Goal: Task Accomplishment & Management: Manage account settings

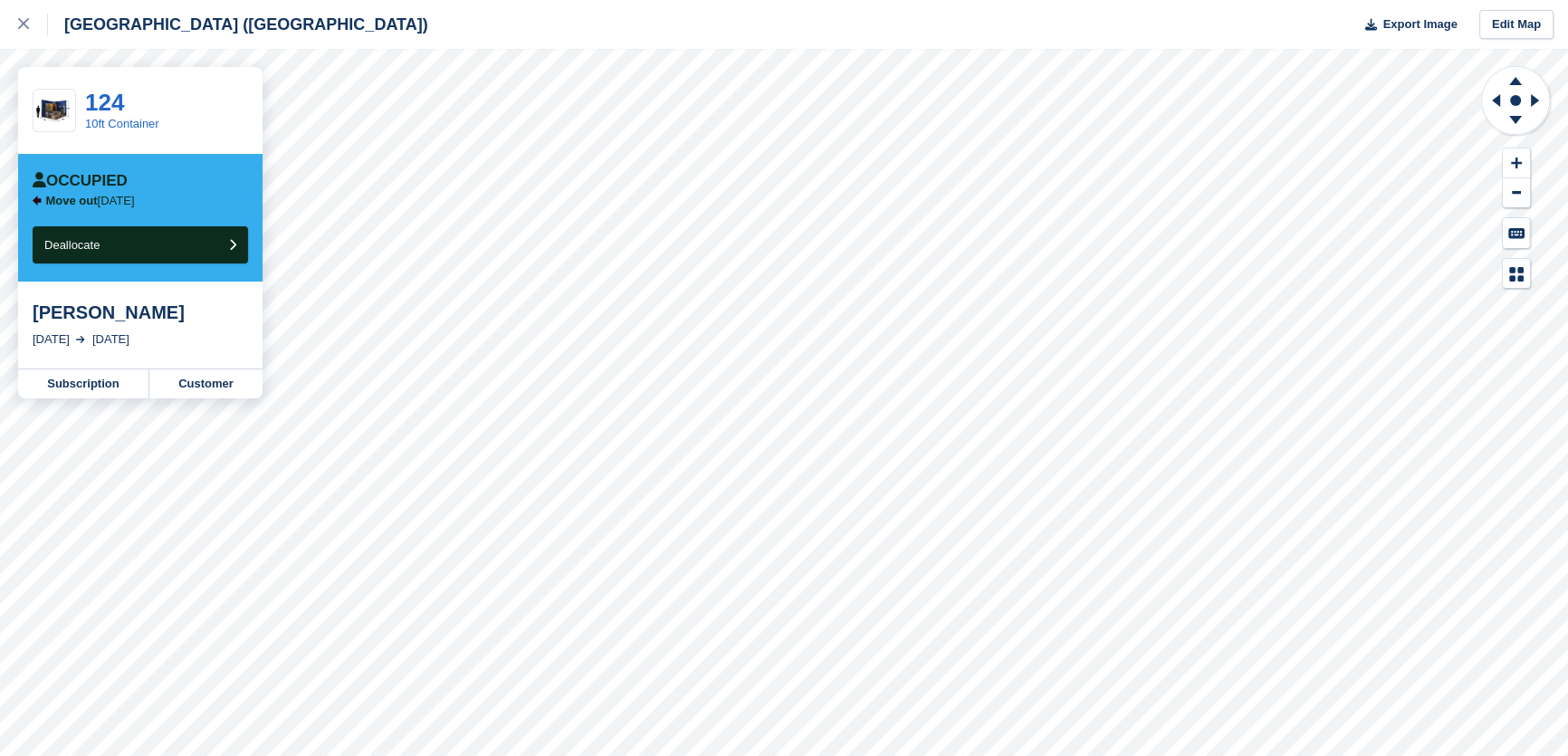
click at [108, 318] on div "[PERSON_NAME]" at bounding box center [141, 312] width 216 height 22
click at [108, 318] on div "Scott walker" at bounding box center [141, 312] width 216 height 22
copy div "Scott walker"
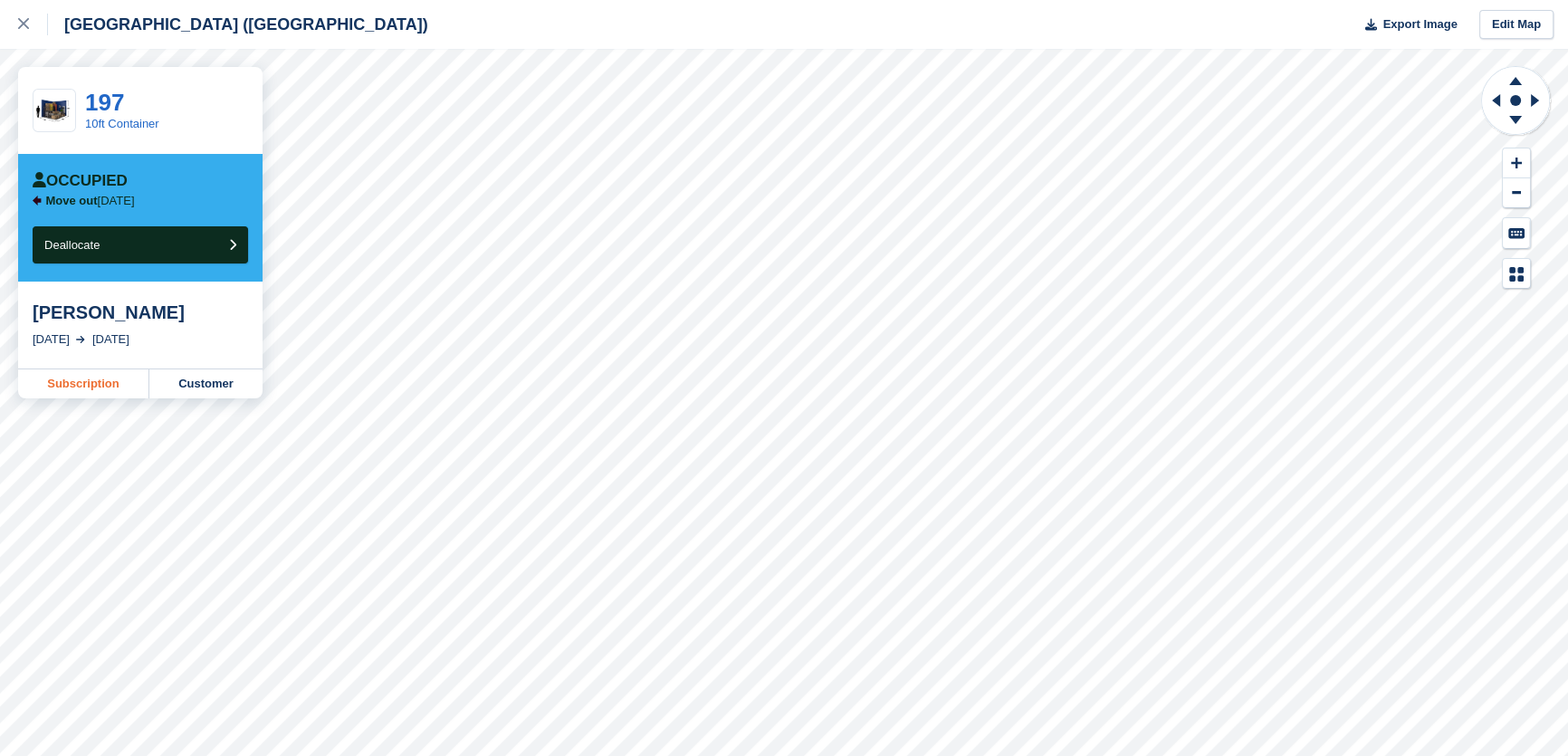
click at [111, 389] on link "Subscription" at bounding box center [83, 383] width 132 height 29
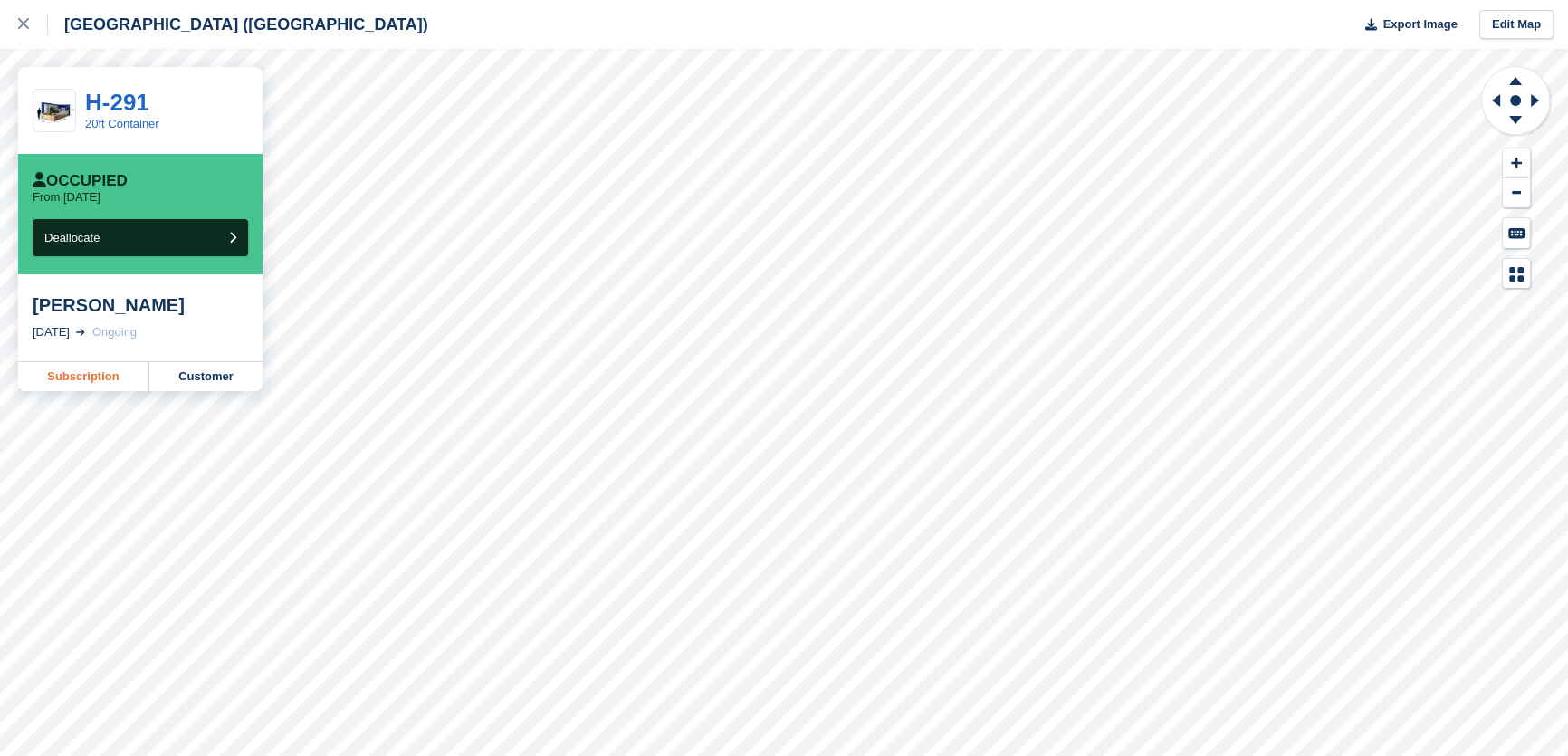
click at [48, 375] on link "Subscription" at bounding box center [83, 377] width 132 height 29
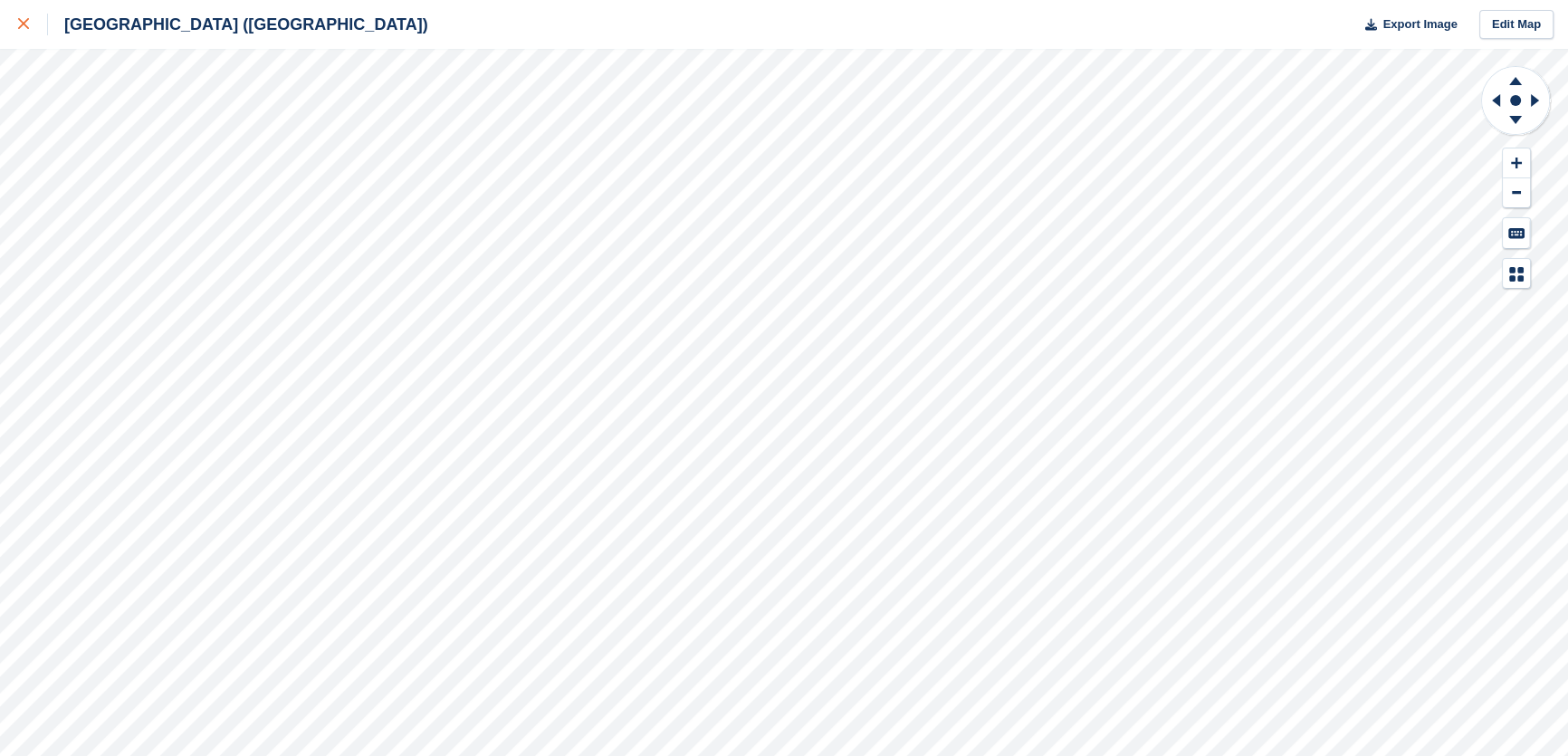
click at [13, 24] on link at bounding box center [24, 24] width 48 height 49
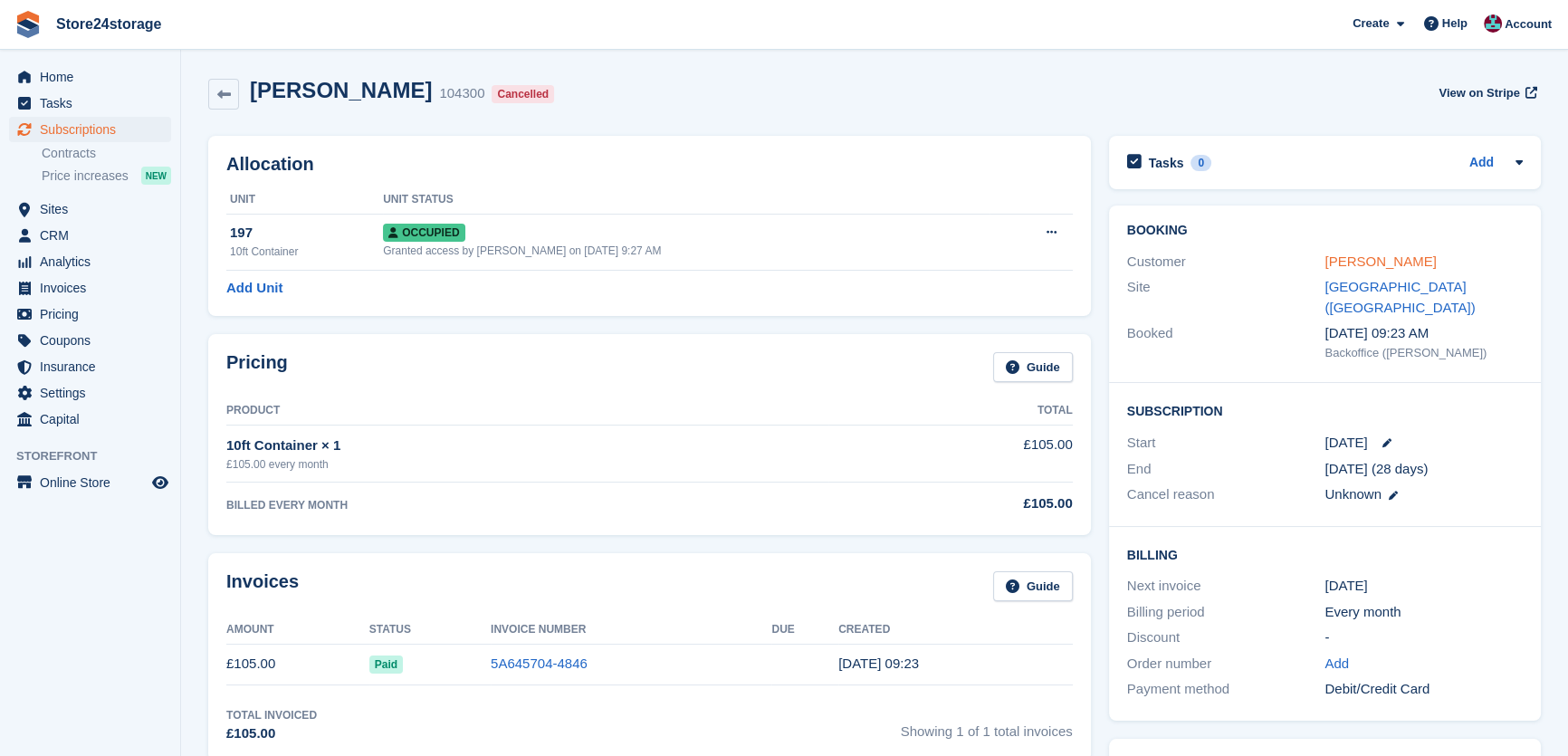
click at [1358, 263] on link "[PERSON_NAME]" at bounding box center [1380, 262] width 111 height 16
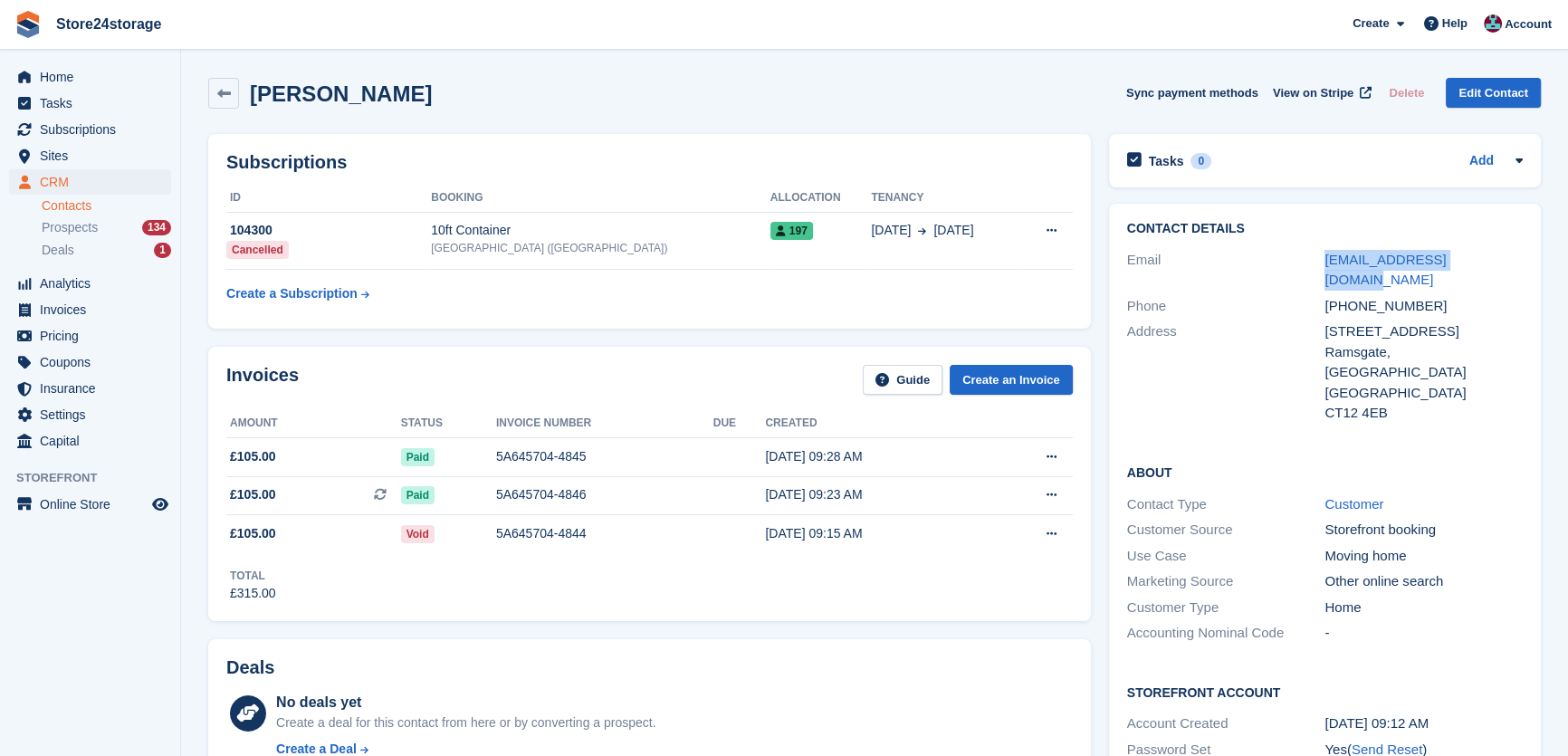
drag, startPoint x: 1484, startPoint y: 258, endPoint x: 1312, endPoint y: 260, distance: 172.0
click at [1312, 260] on div "Email rarstevens@hotmail.com" at bounding box center [1324, 270] width 395 height 47
click at [105, 134] on span "Subscriptions" at bounding box center [94, 130] width 109 height 26
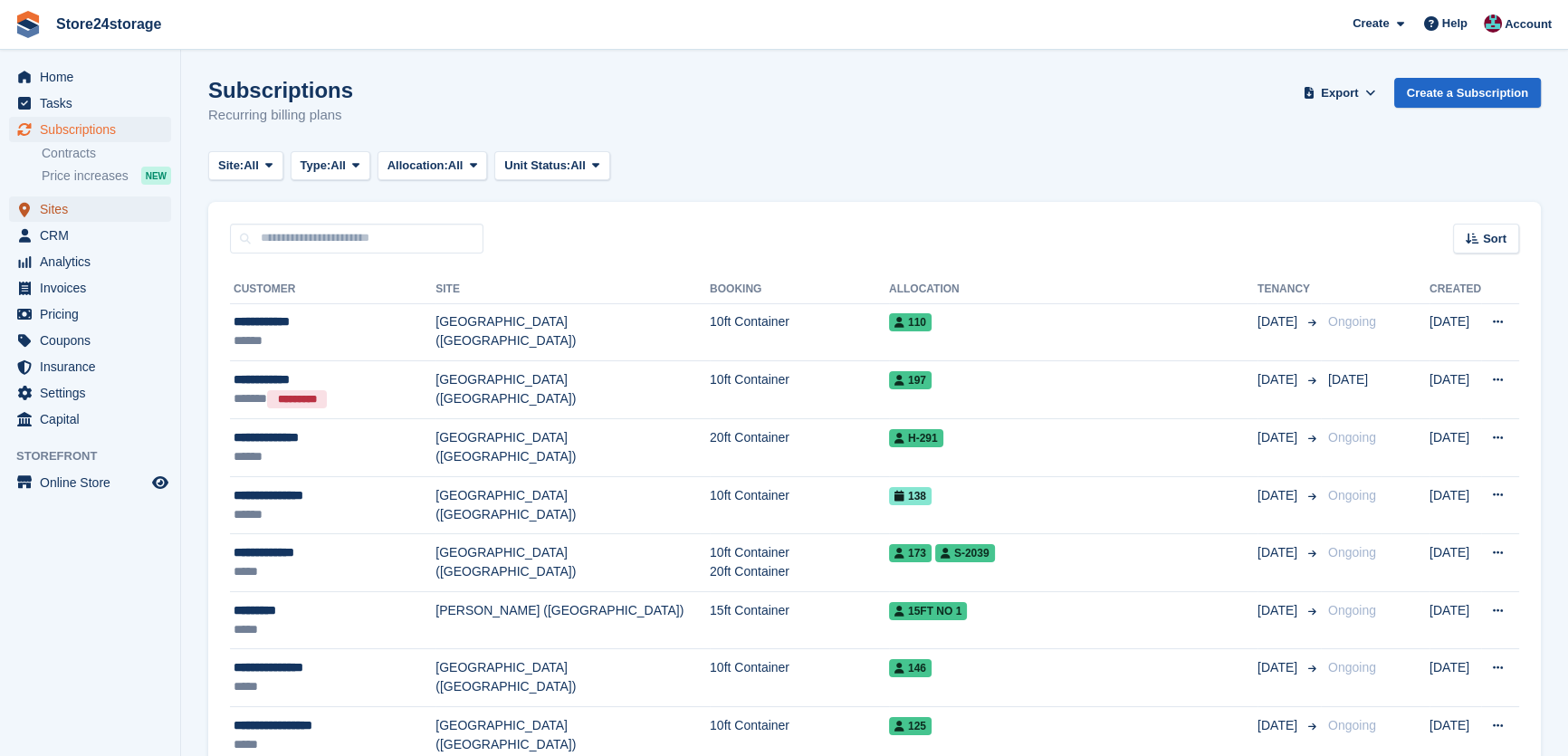
click at [71, 201] on span "Sites" at bounding box center [94, 209] width 109 height 26
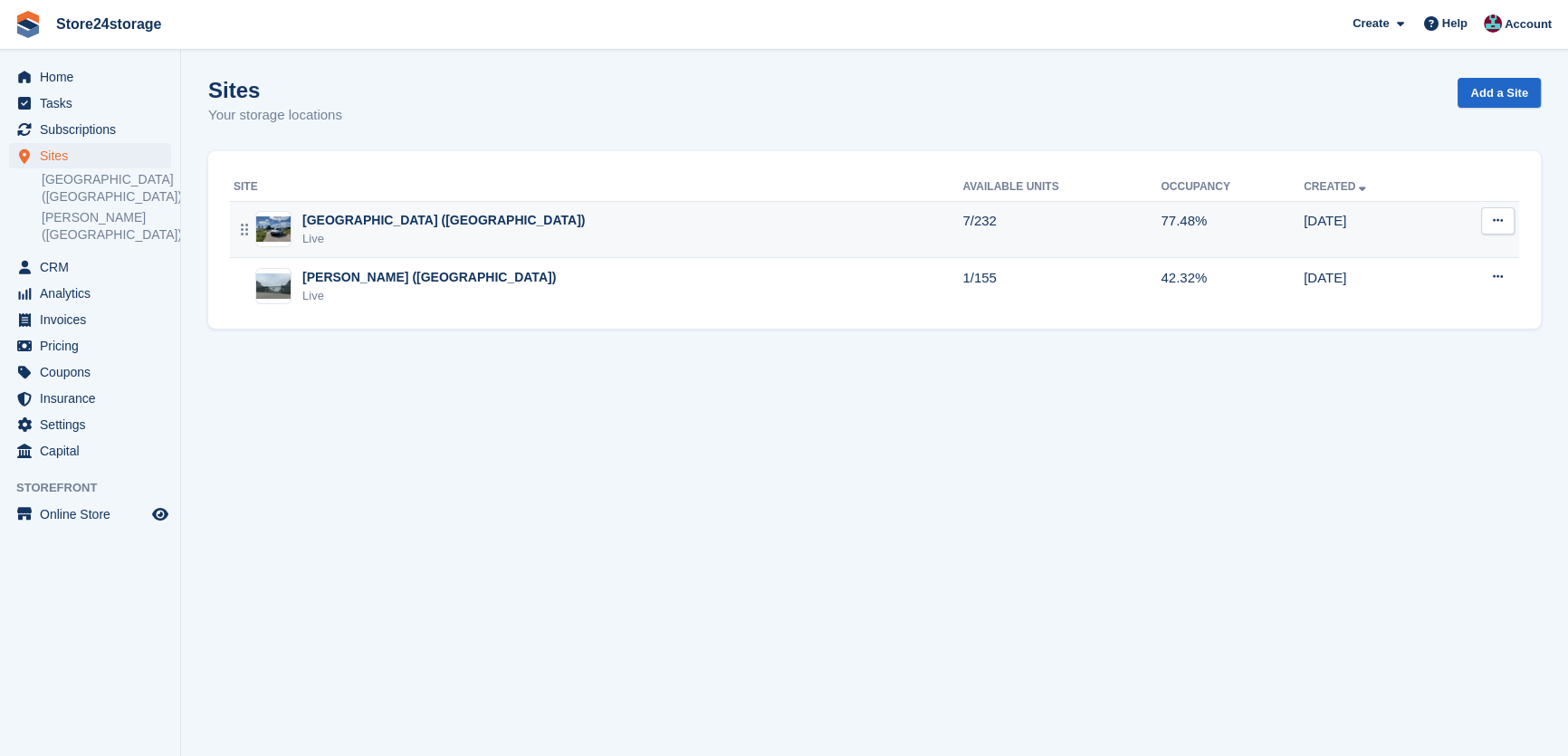
click at [345, 245] on div "Live" at bounding box center [443, 239] width 282 height 18
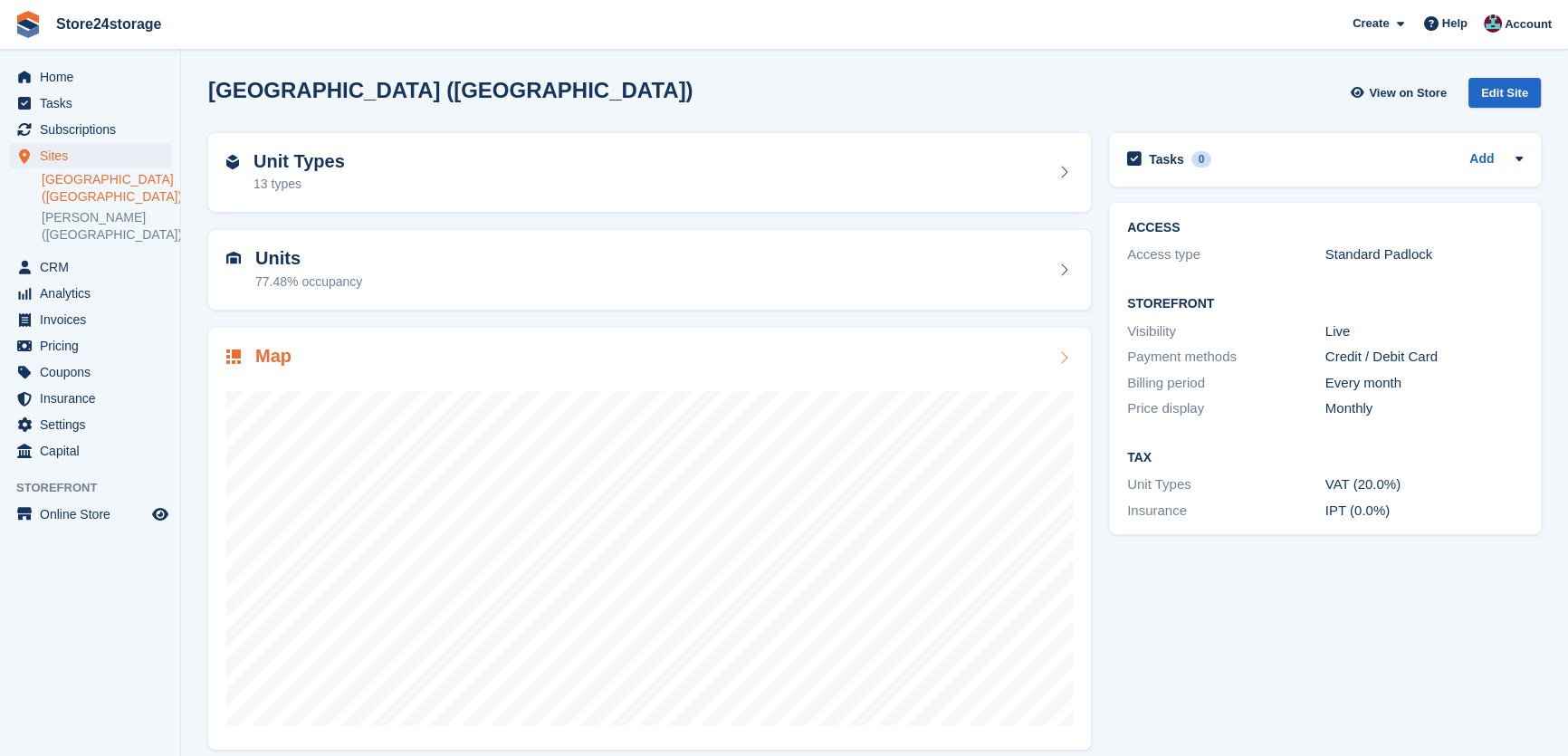
click at [366, 349] on div "Map" at bounding box center [649, 358] width 847 height 25
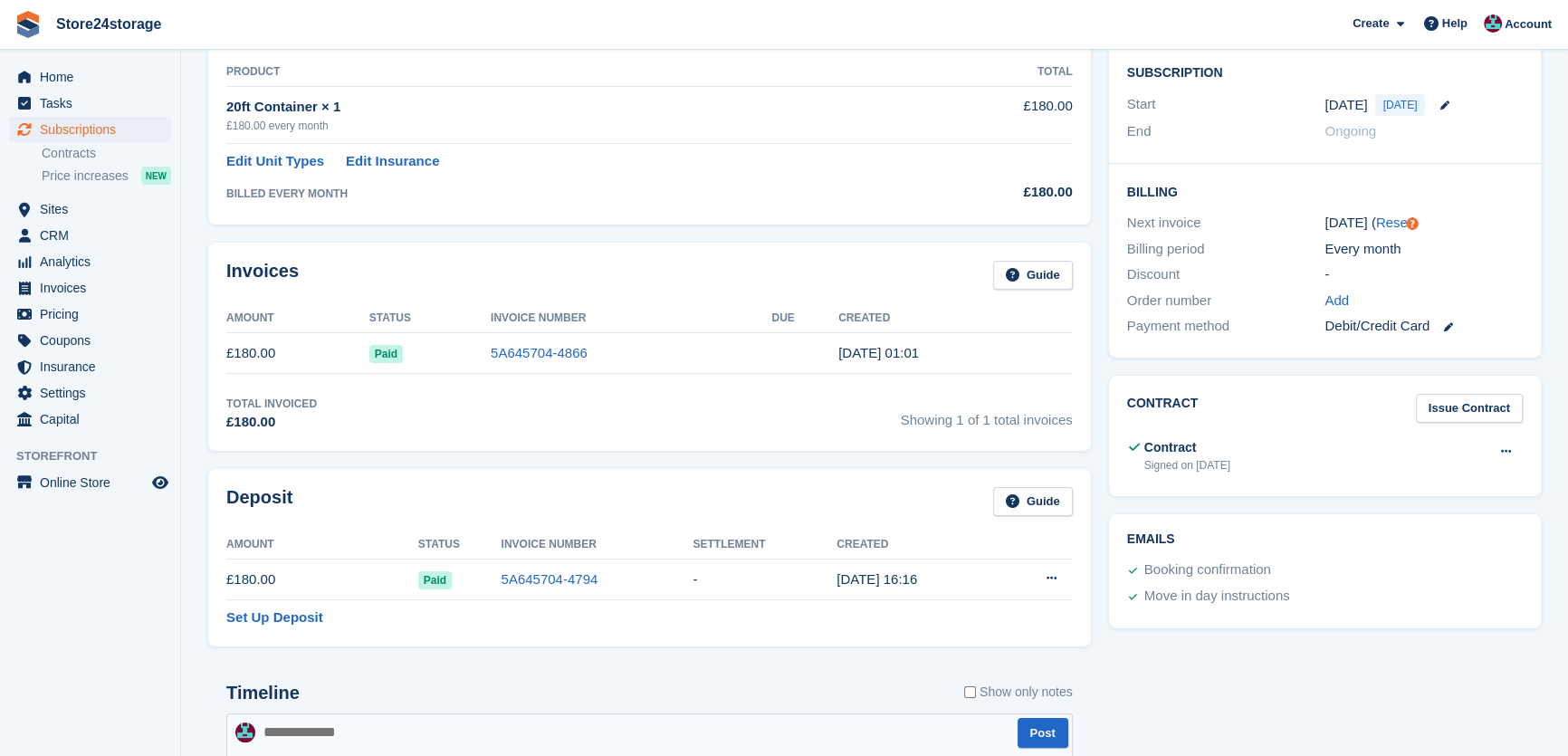
scroll to position [411, 0]
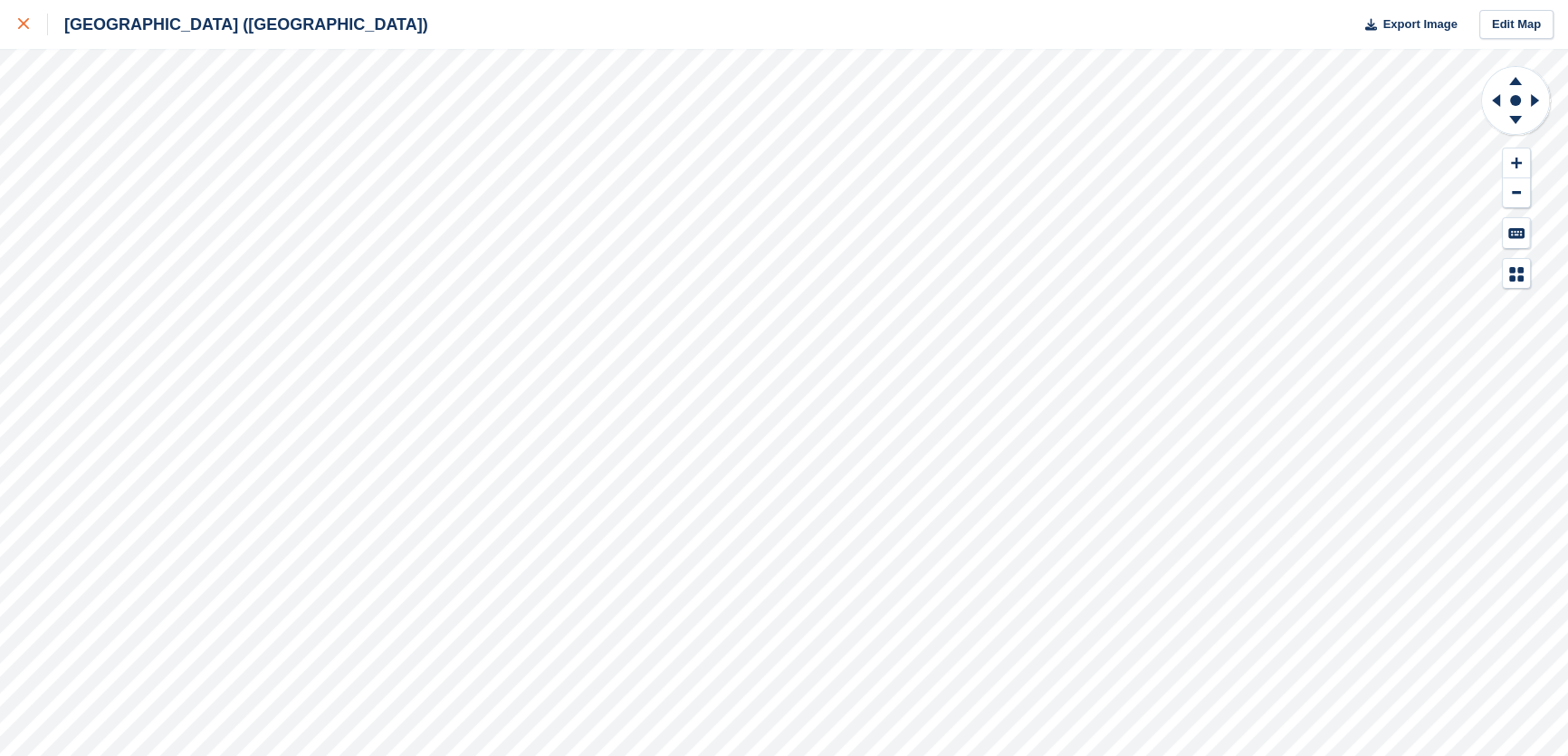
click at [37, 37] on link at bounding box center [24, 24] width 48 height 49
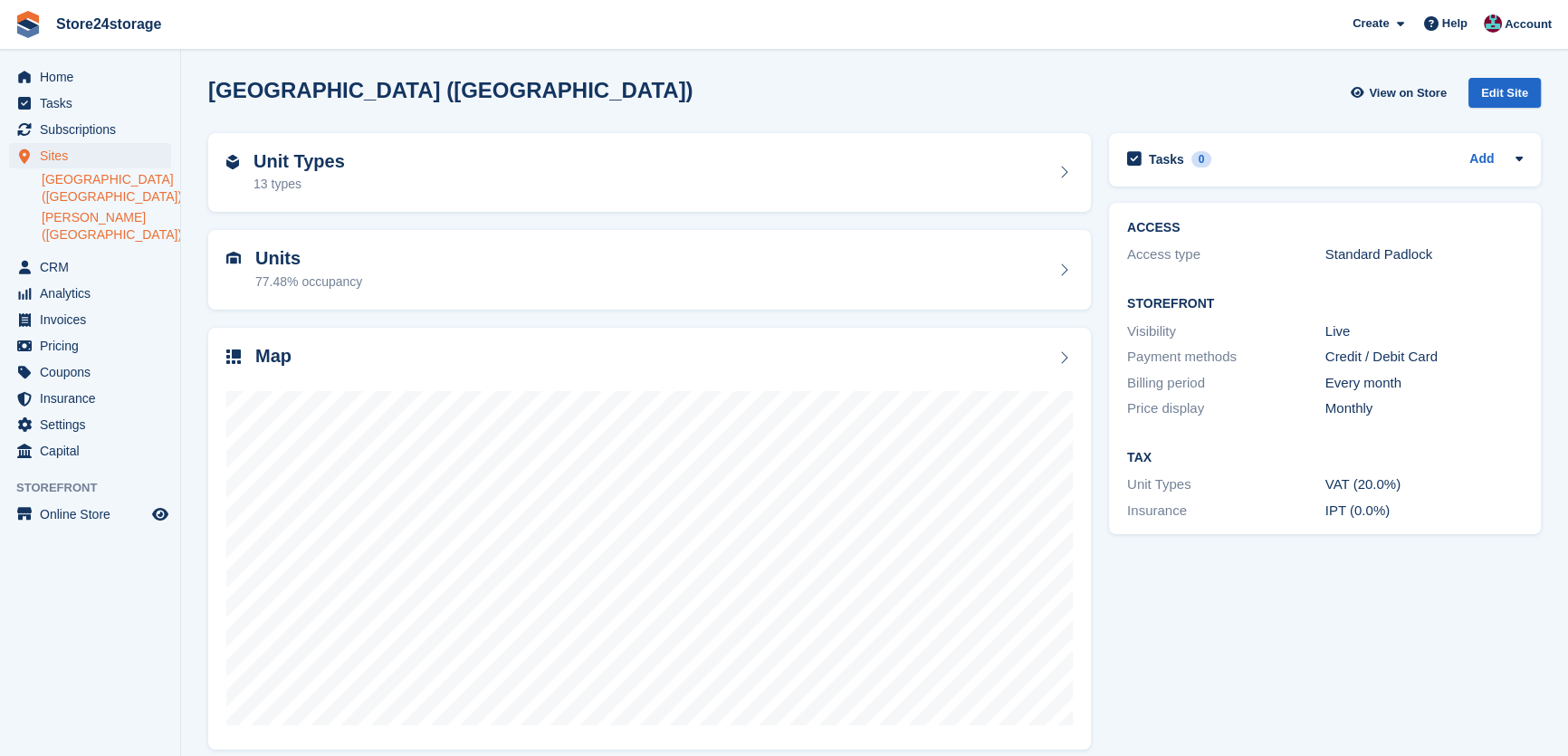
click at [68, 227] on link "[PERSON_NAME] ([GEOGRAPHIC_DATA])" at bounding box center [106, 226] width 130 height 35
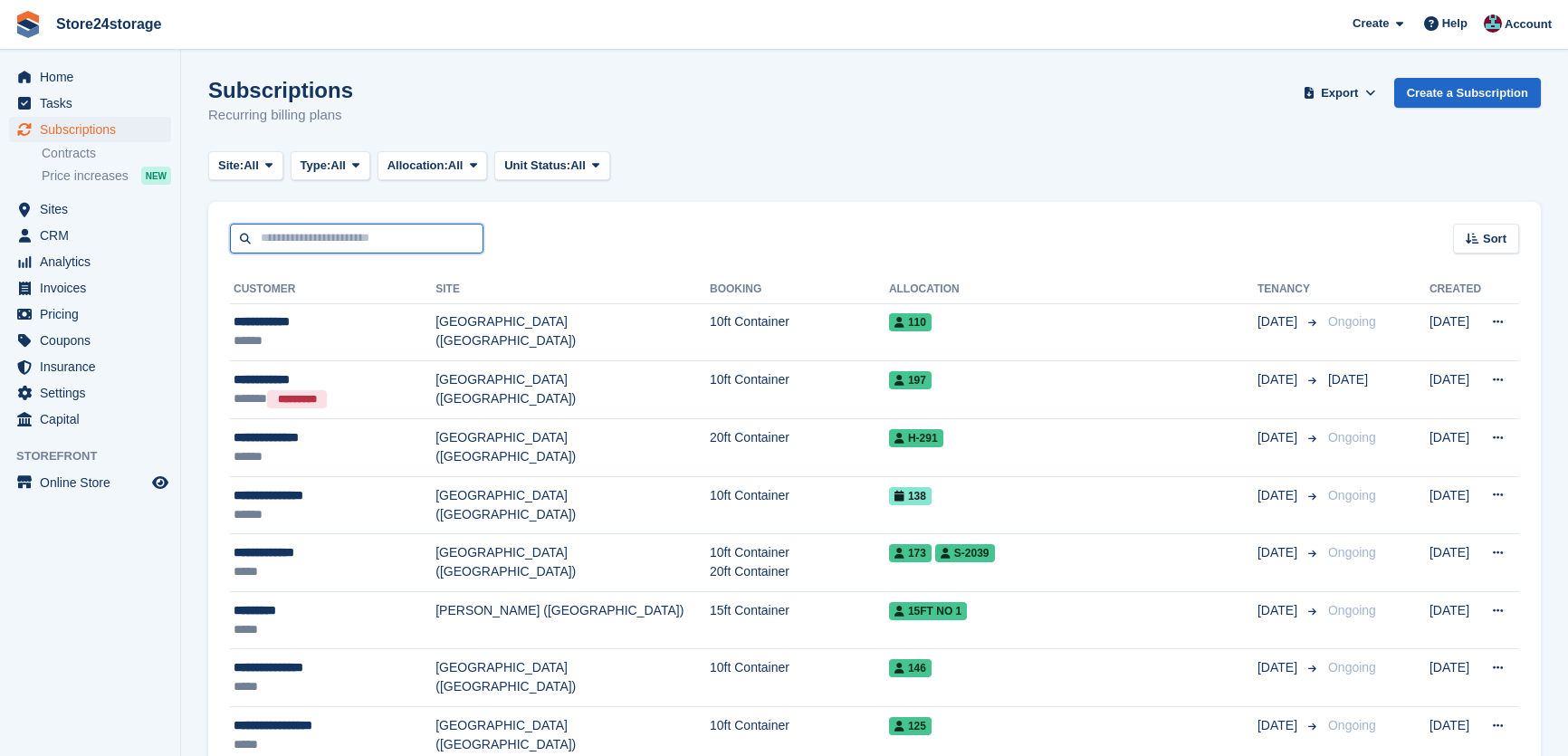
click at [281, 225] on input "text" at bounding box center [357, 239] width 254 height 30
type input "*******"
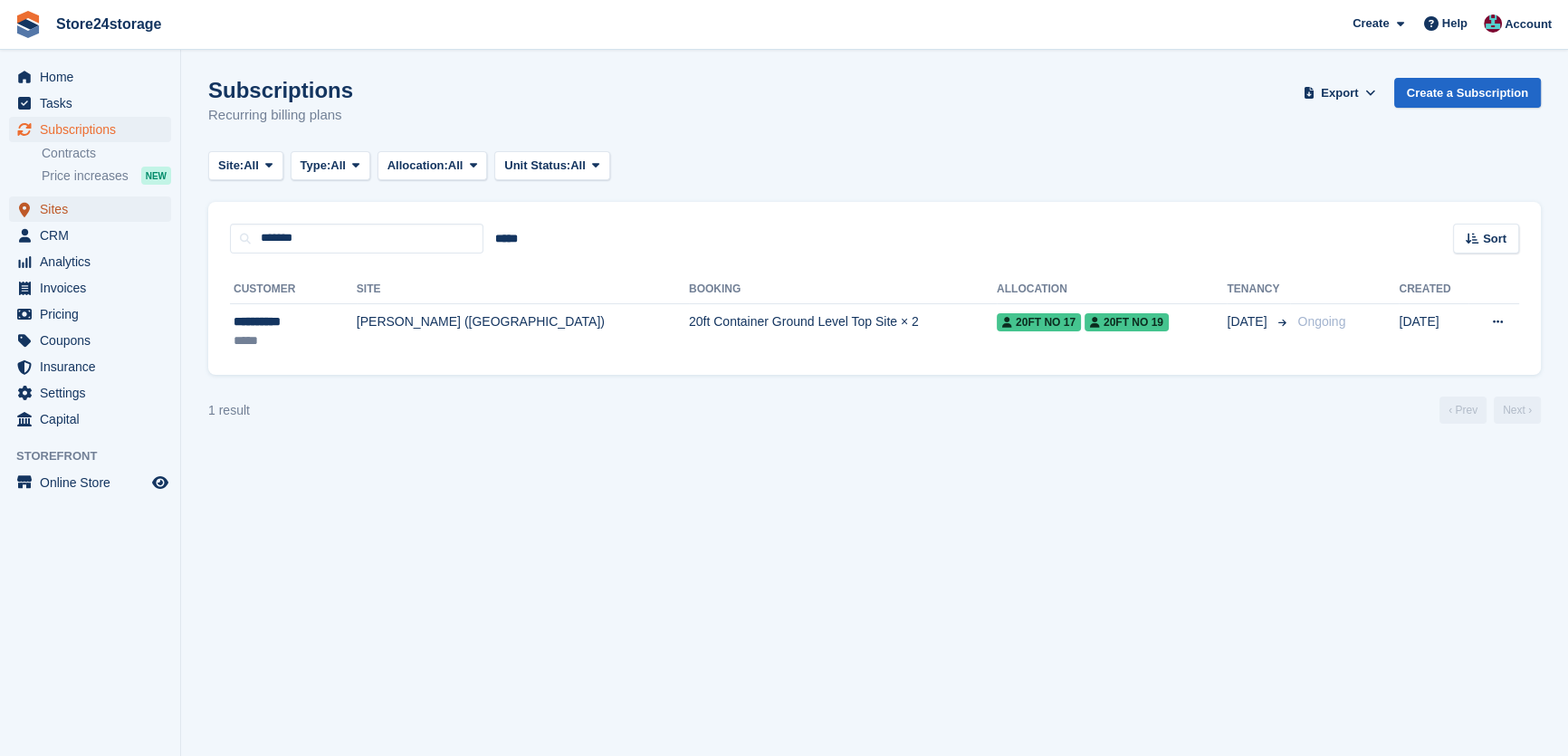
click at [70, 211] on span "Sites" at bounding box center [94, 209] width 109 height 26
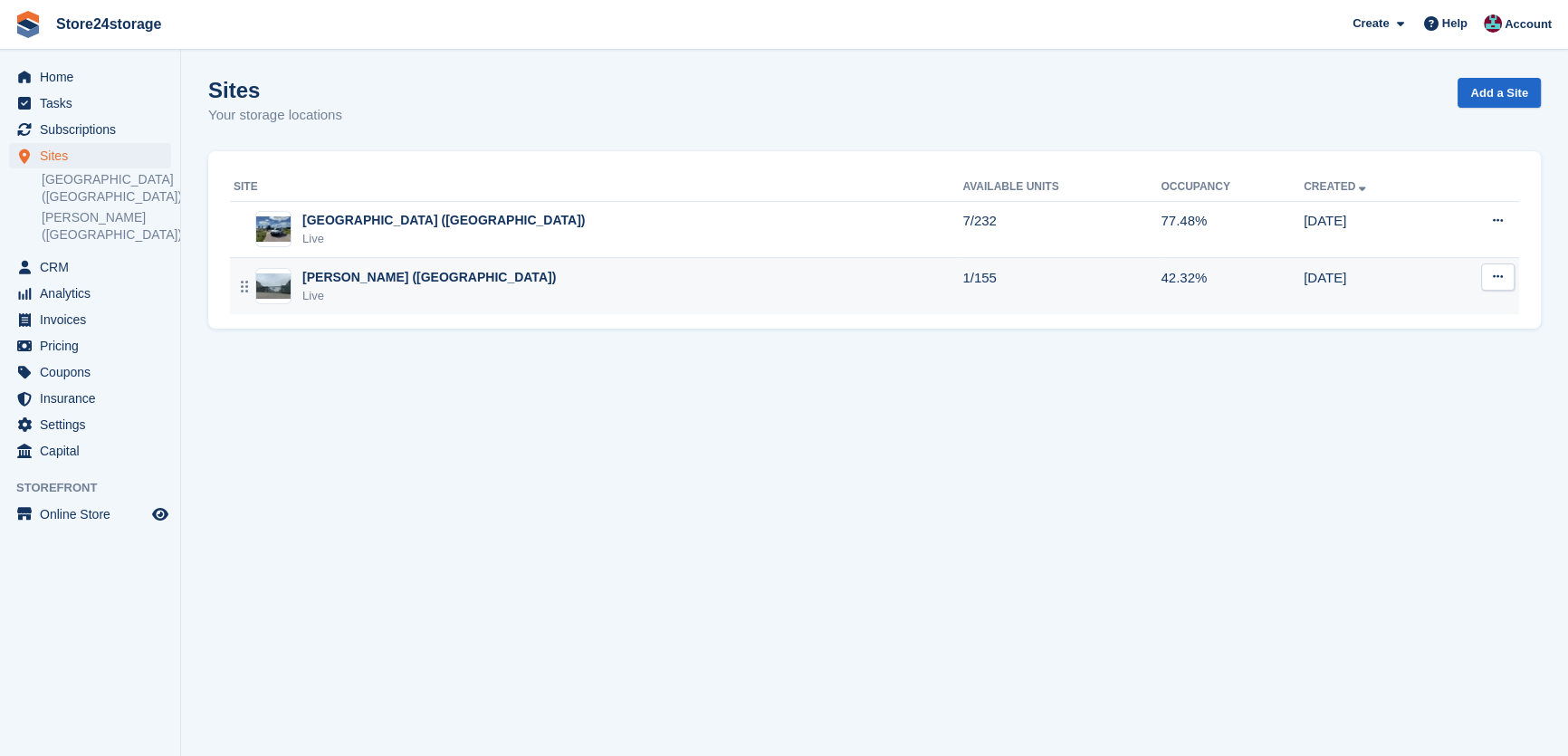
click at [367, 279] on div "[PERSON_NAME] ([GEOGRAPHIC_DATA])" at bounding box center [429, 277] width 254 height 19
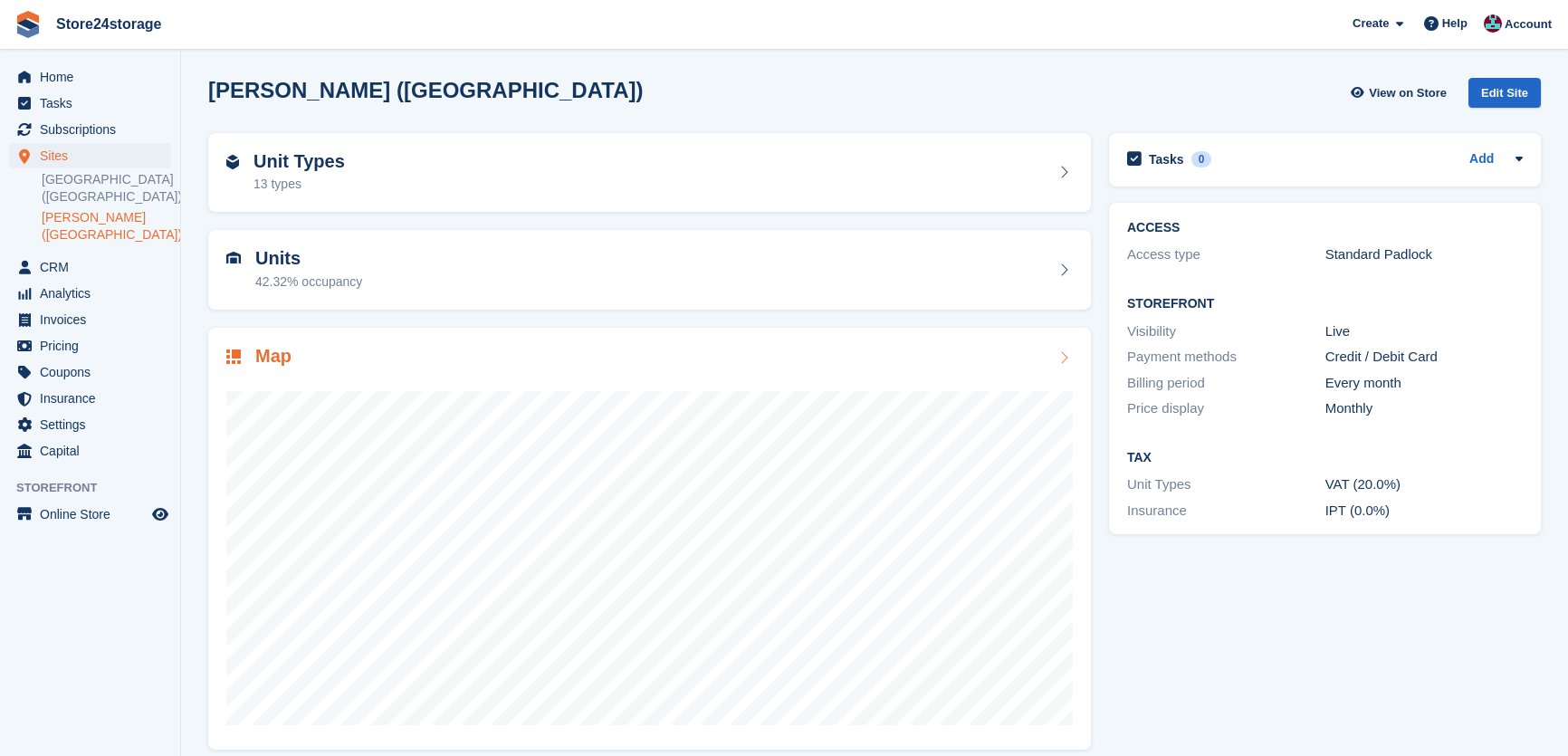
click at [348, 355] on div "Map" at bounding box center [649, 358] width 847 height 25
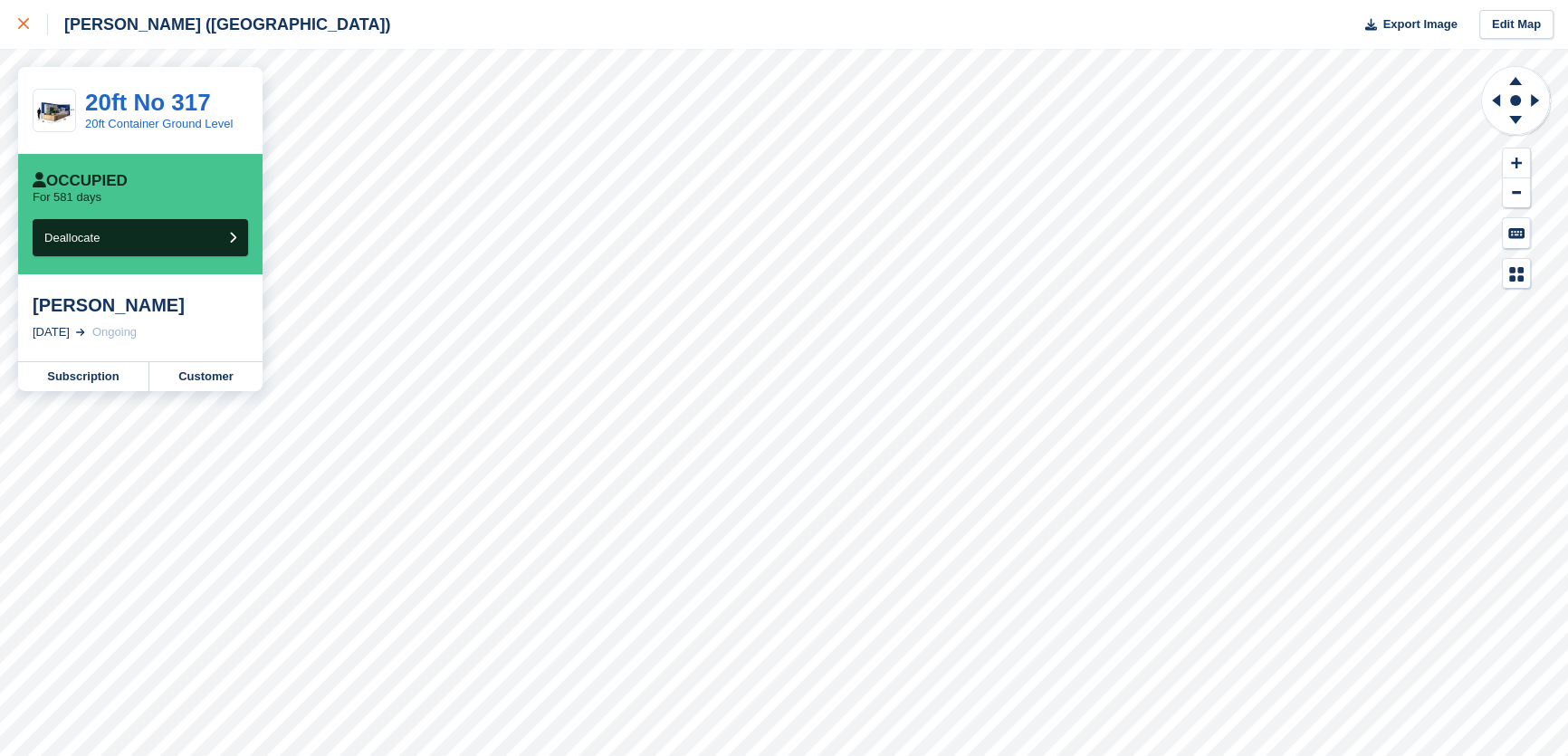
click at [26, 34] on div at bounding box center [33, 25] width 30 height 22
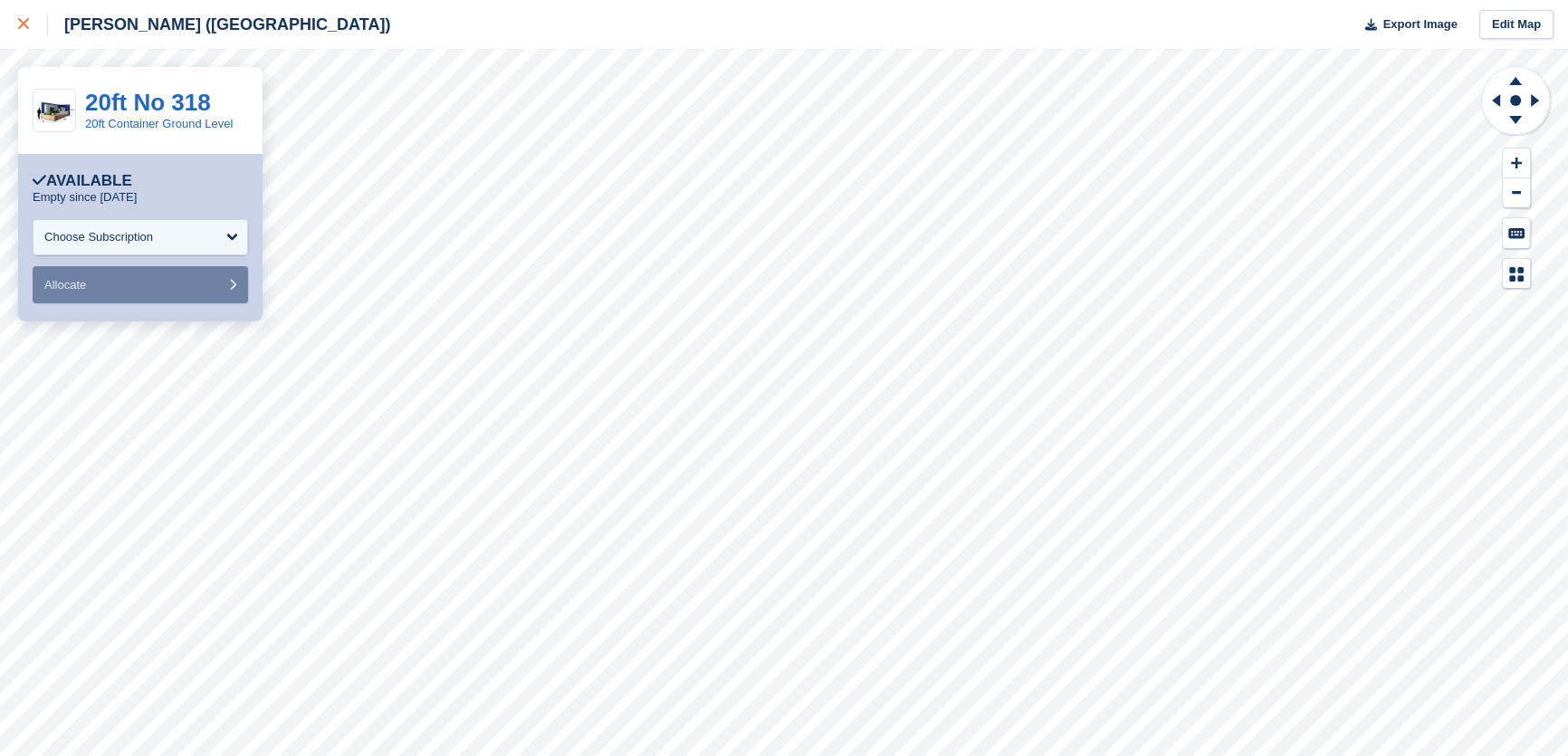
click at [29, 20] on div at bounding box center [33, 25] width 30 height 22
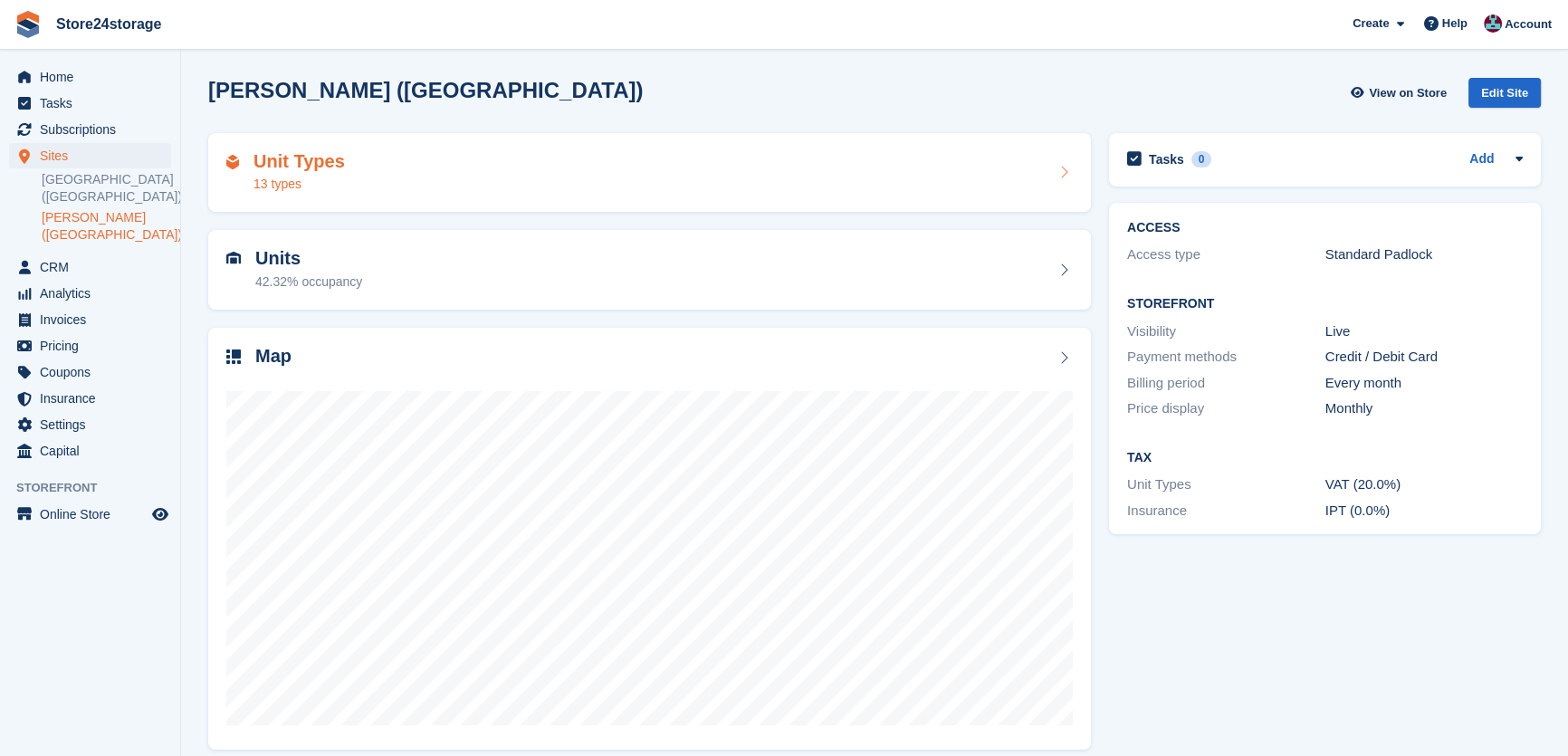
click at [303, 172] on div "Unit Types 13 types" at bounding box center [299, 173] width 91 height 44
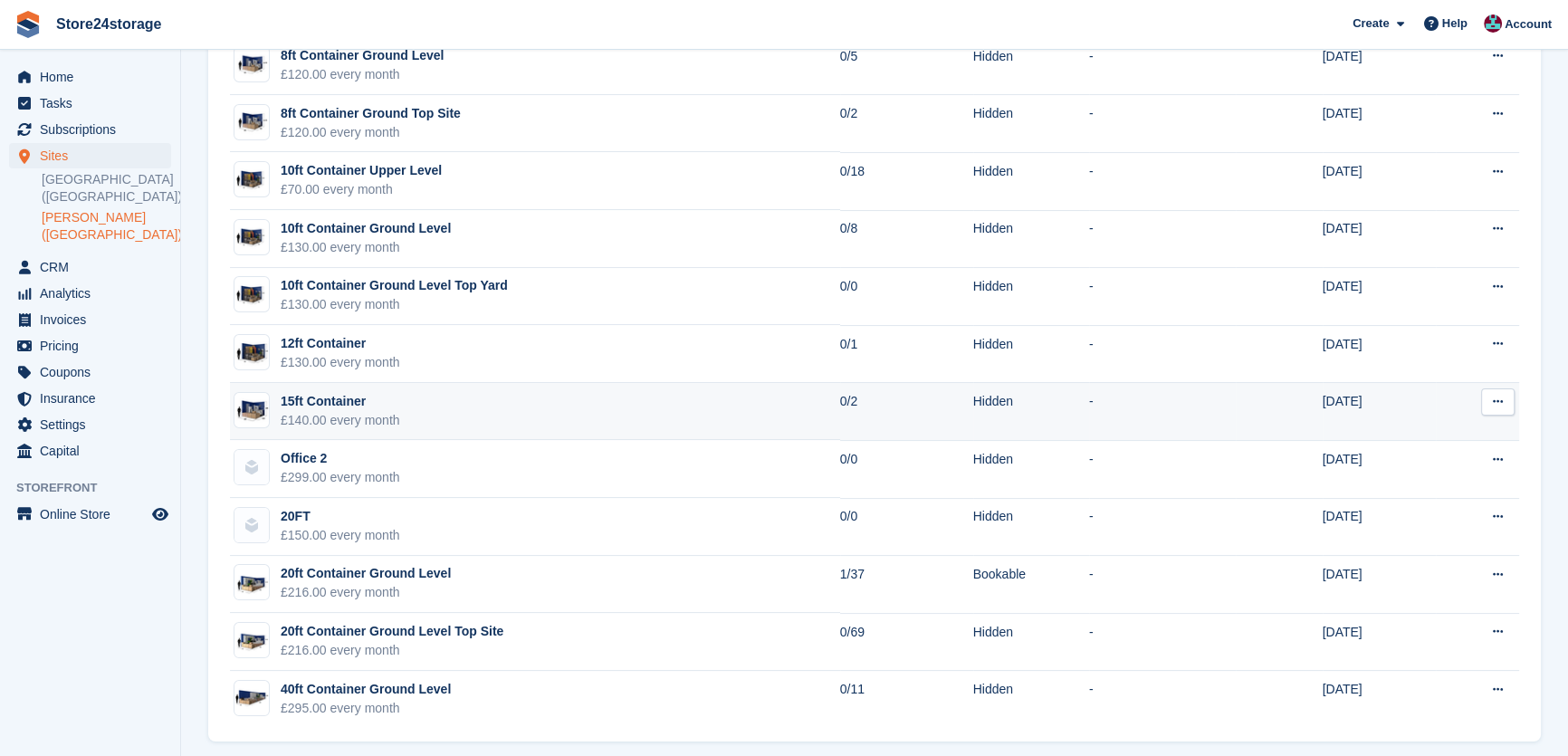
scroll to position [337, 0]
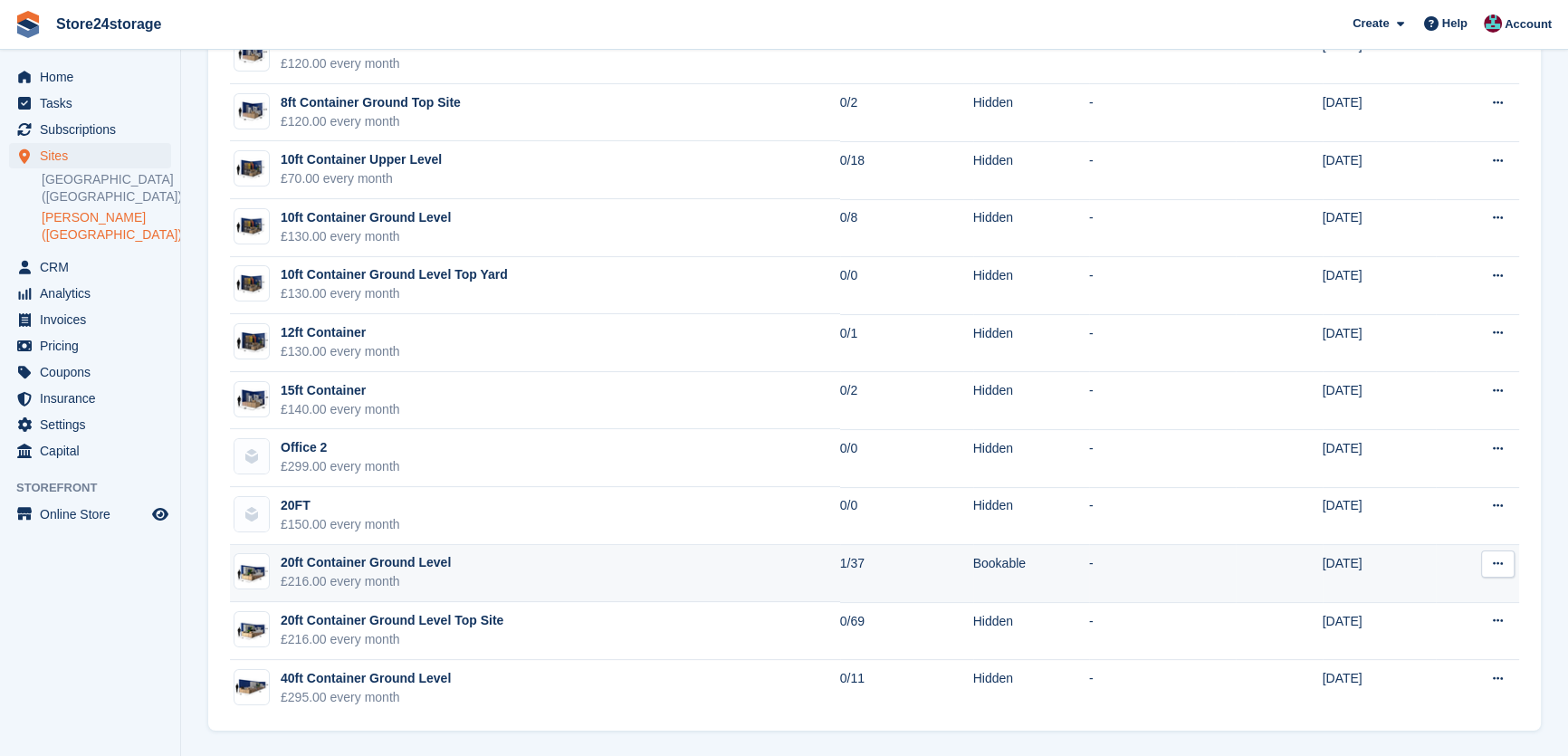
click at [1494, 568] on icon at bounding box center [1498, 564] width 10 height 12
click at [1417, 602] on p "Edit unit type" at bounding box center [1427, 599] width 157 height 24
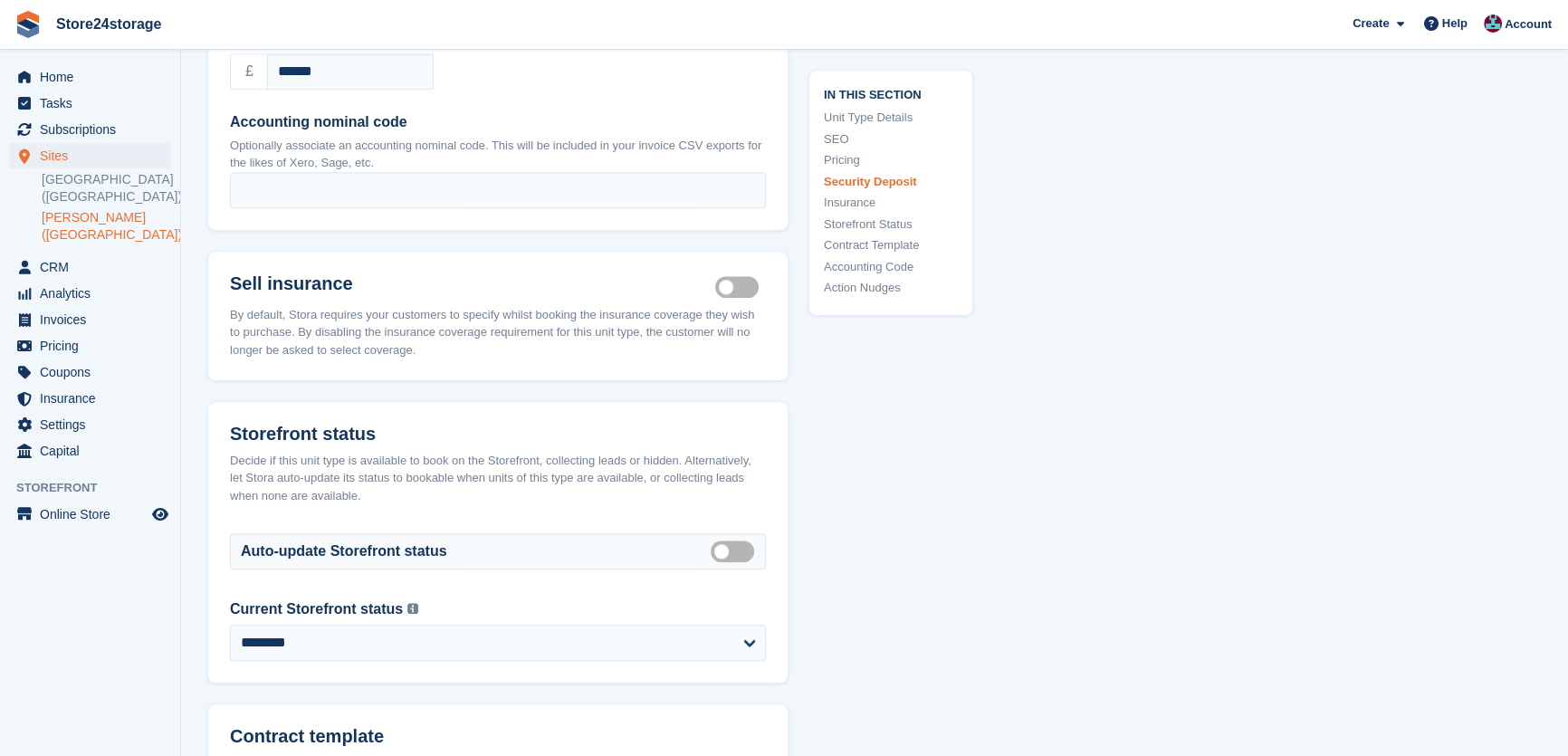
scroll to position [2579, 0]
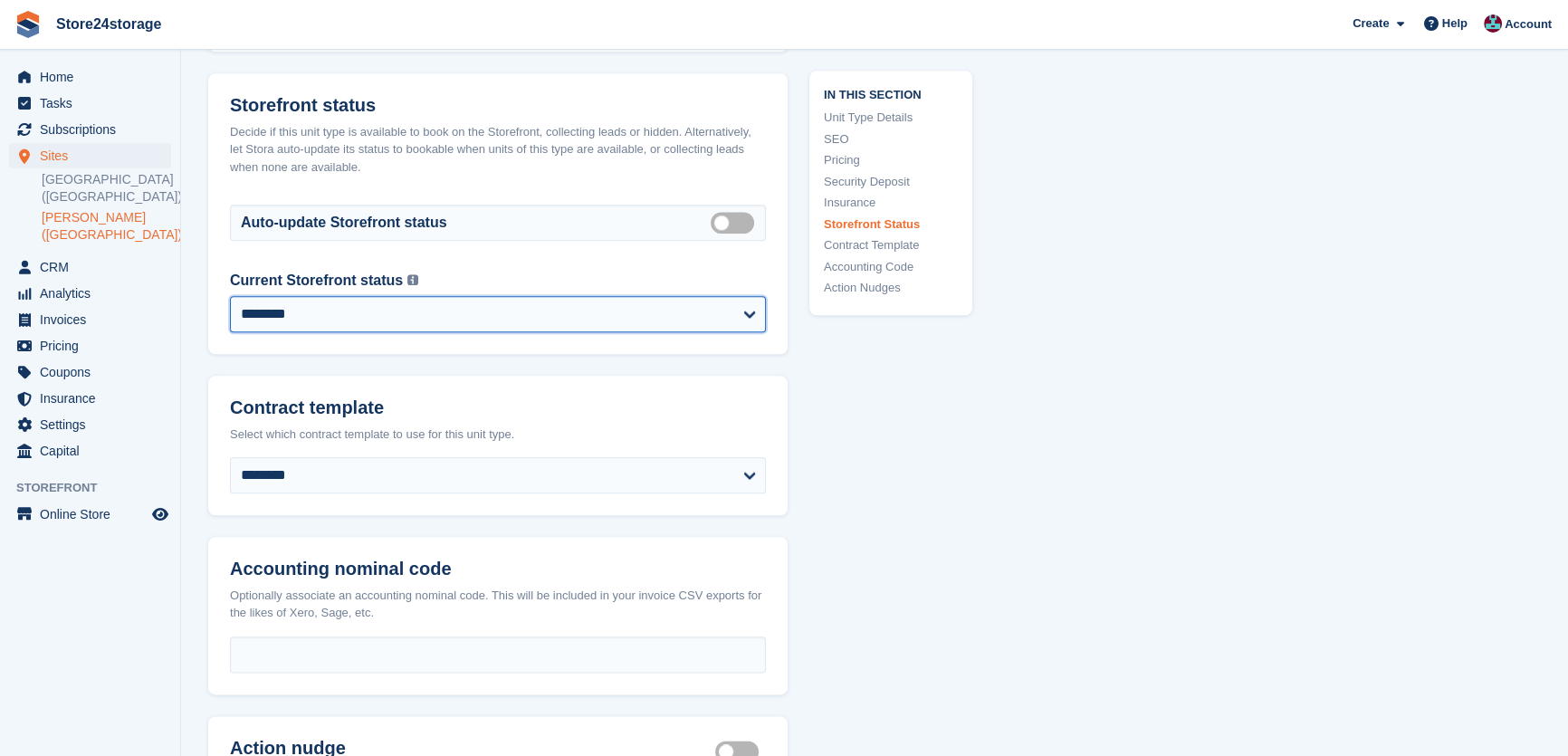
click at [350, 326] on select "**********" at bounding box center [497, 314] width 536 height 37
select select "**********"
click at [230, 310] on select "**********" at bounding box center [497, 314] width 536 height 37
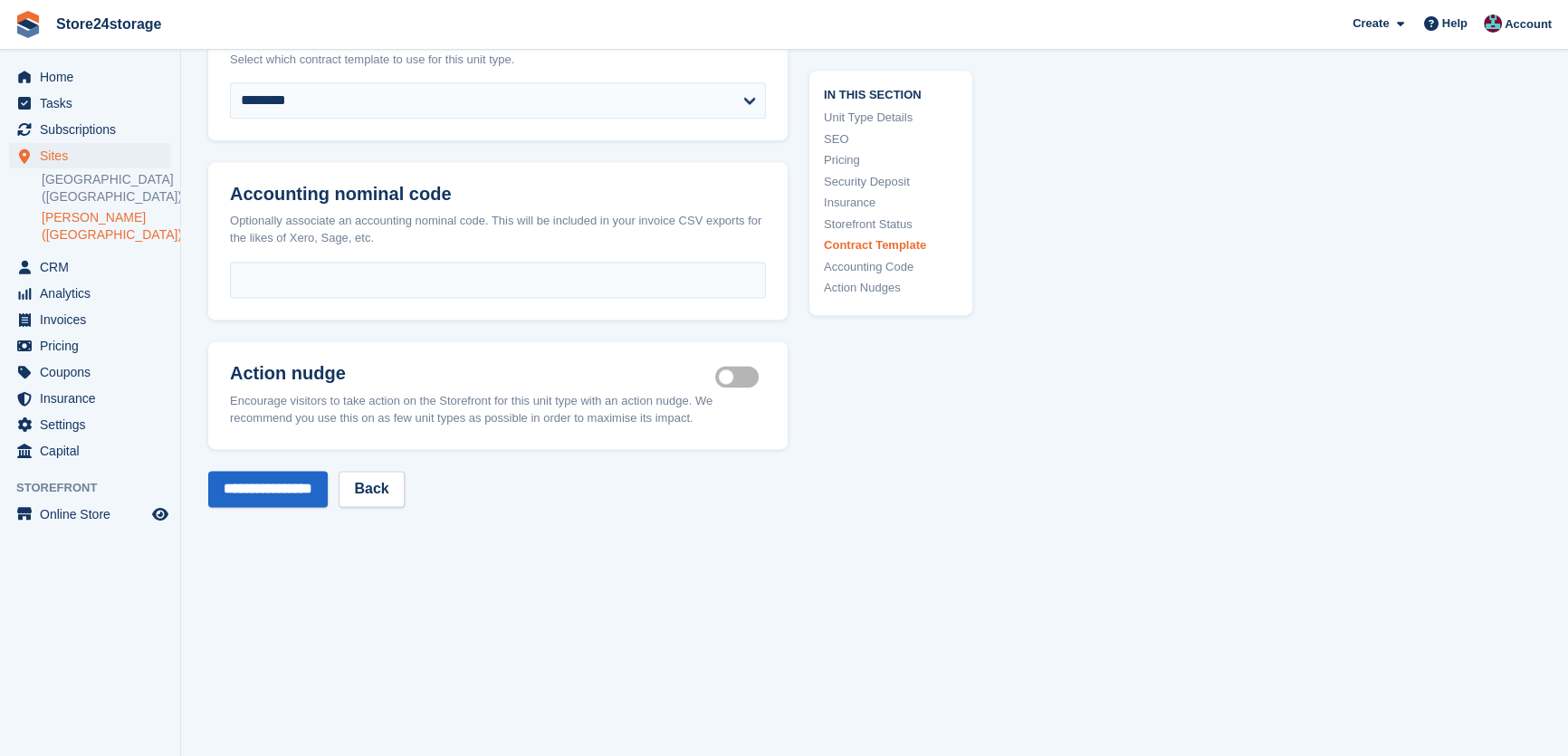
scroll to position [2991, 0]
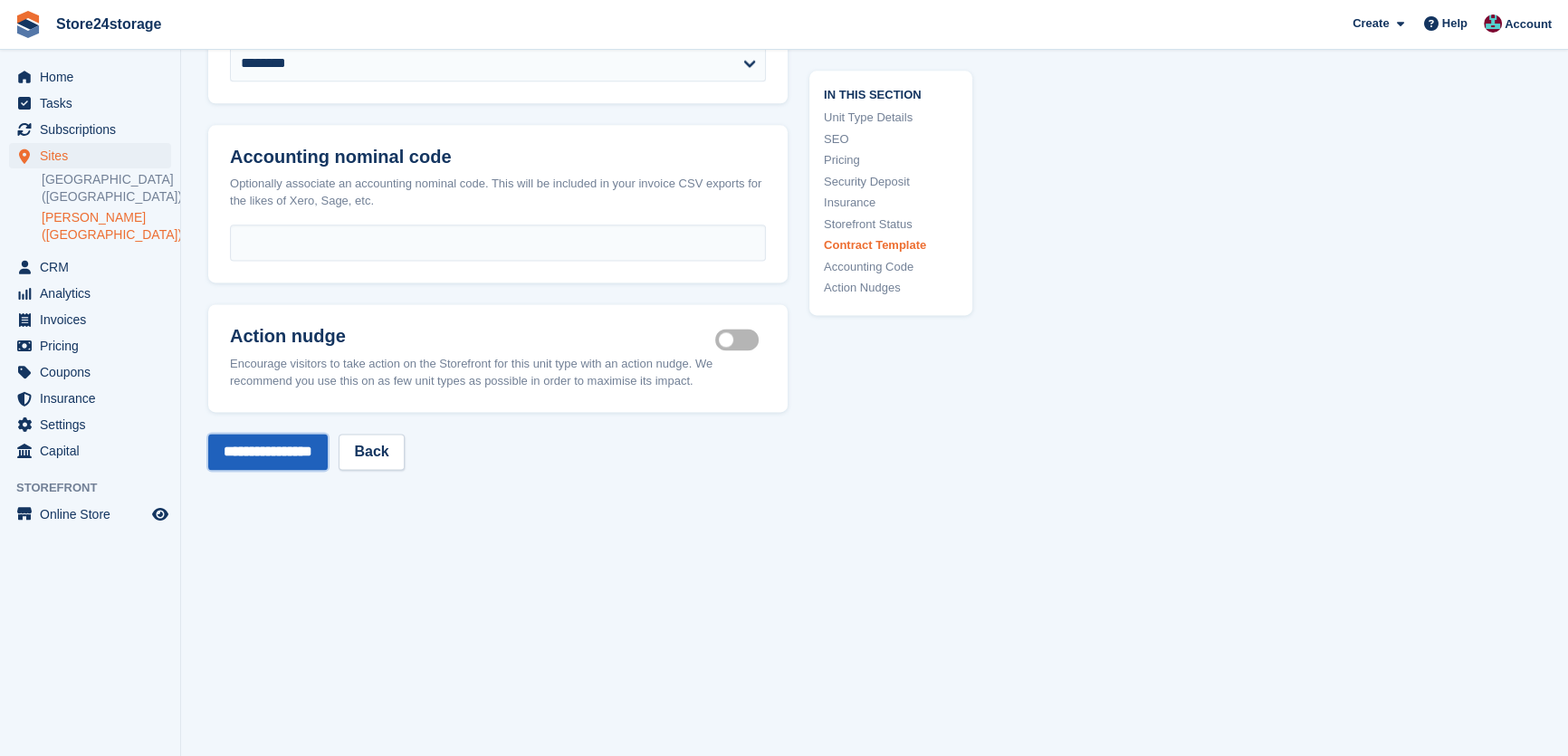
click at [293, 470] on input "**********" at bounding box center [267, 452] width 120 height 37
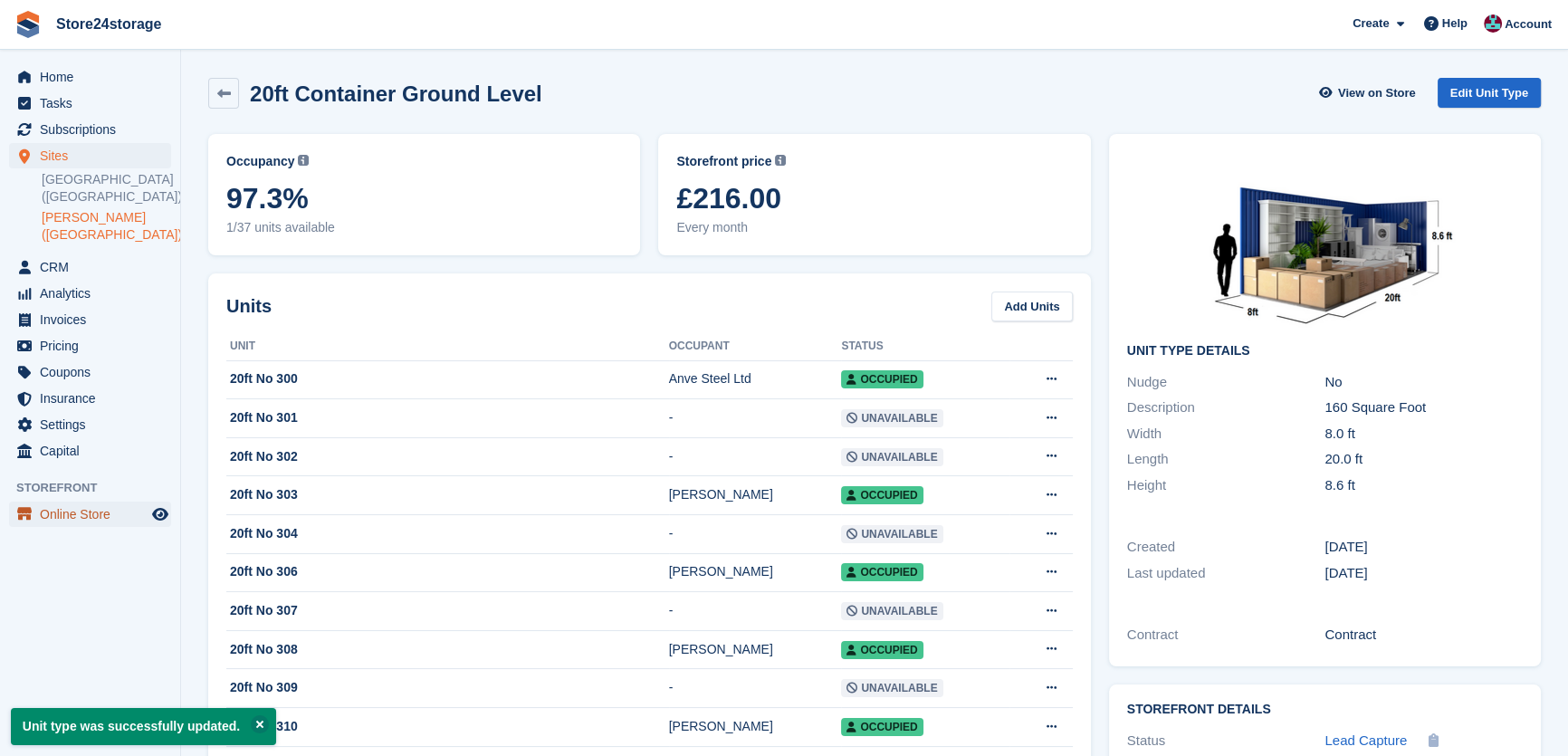
click at [90, 515] on span "Online Store" at bounding box center [94, 514] width 109 height 26
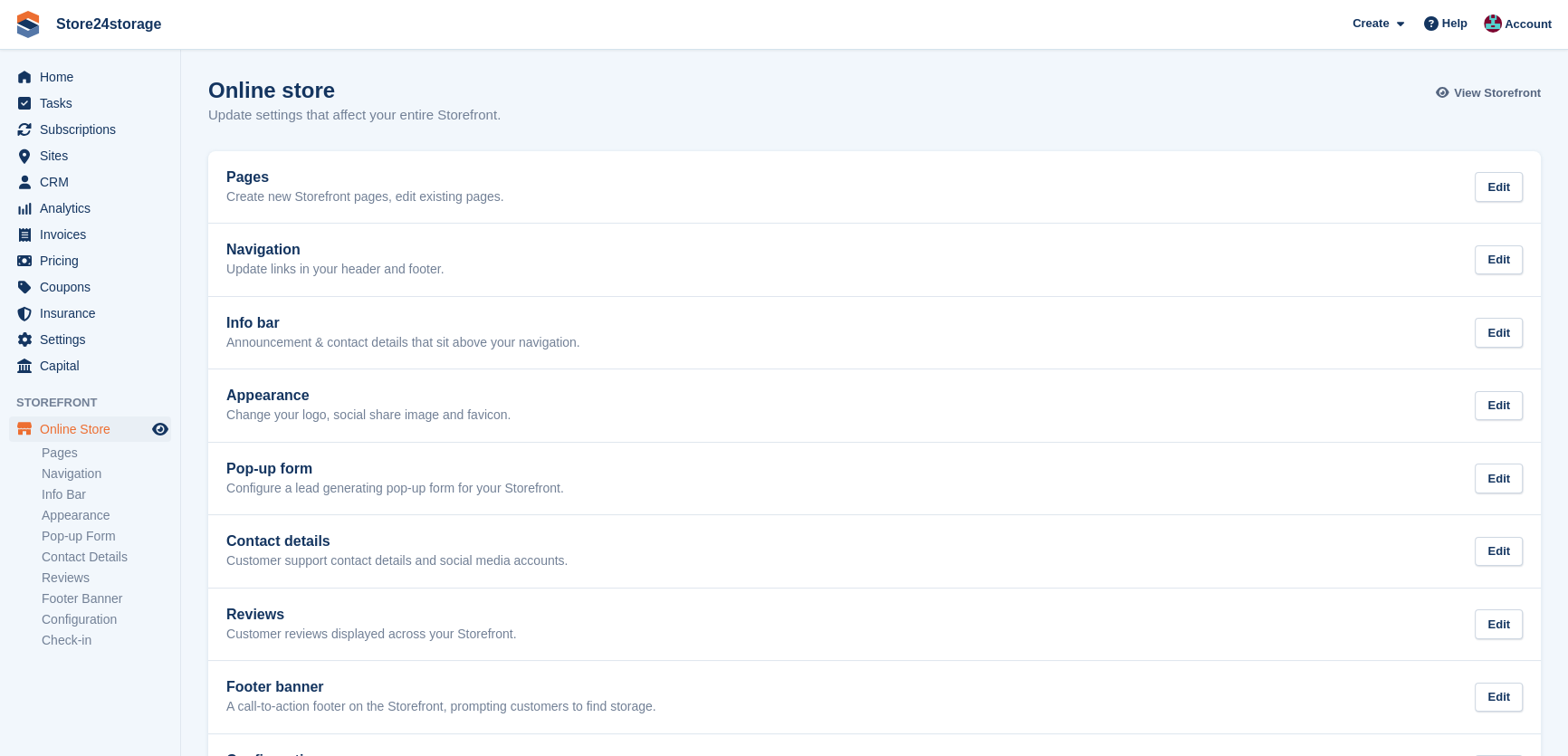
click at [1500, 103] on link "View Storefront" at bounding box center [1490, 93] width 100 height 30
click at [51, 137] on span "Subscriptions" at bounding box center [94, 130] width 109 height 26
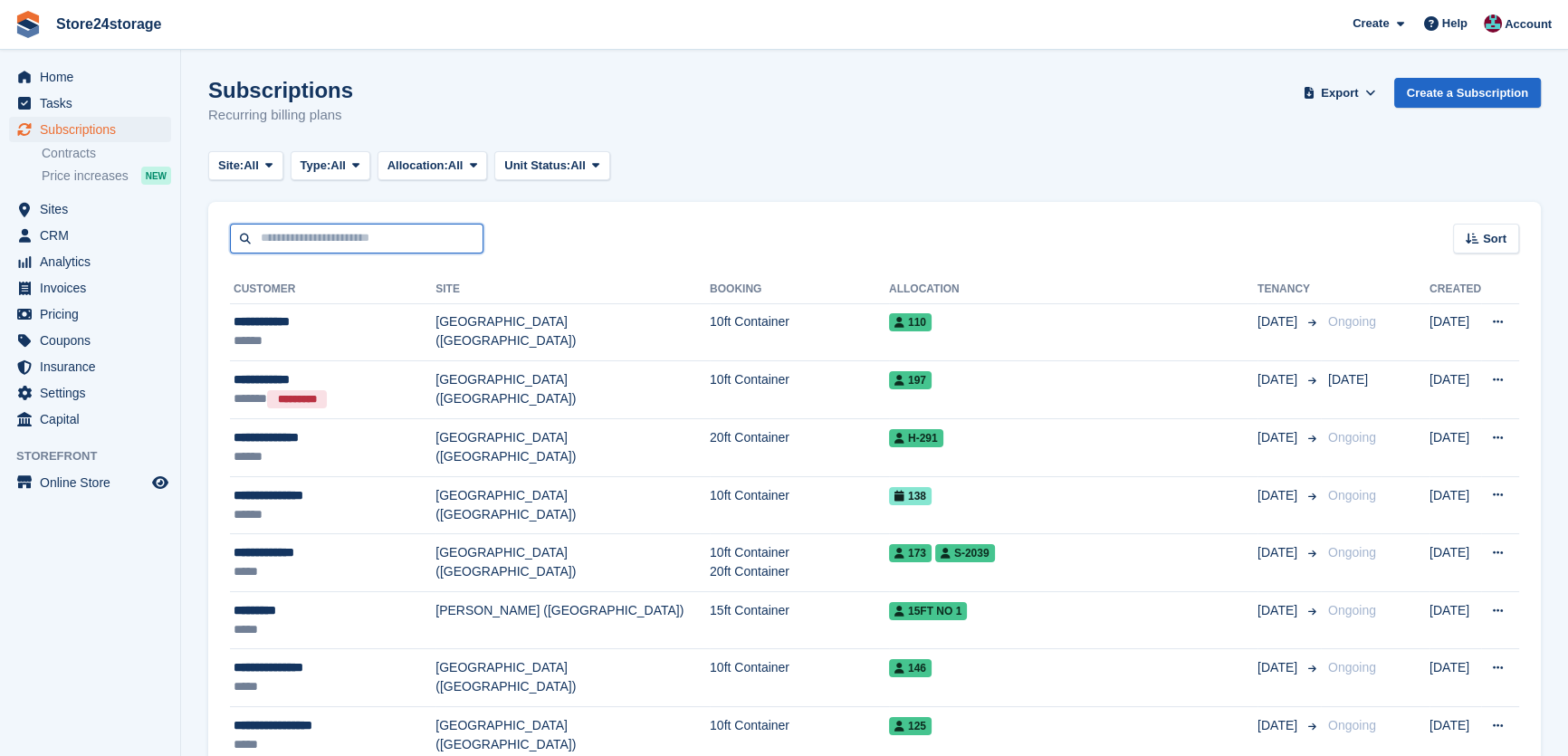
click at [320, 233] on input "text" at bounding box center [357, 239] width 254 height 30
type input "***"
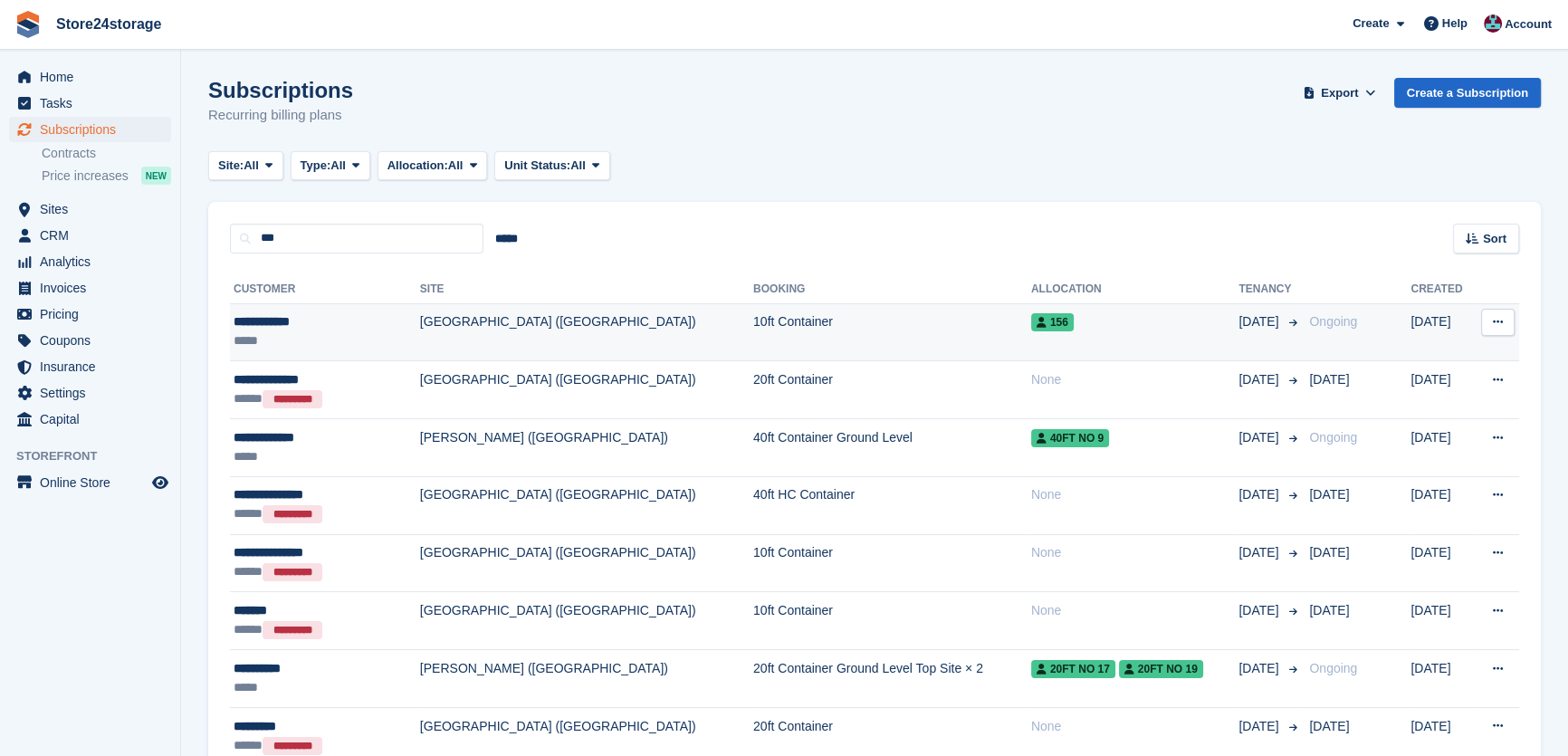
click at [325, 335] on div "*****" at bounding box center [310, 341] width 154 height 19
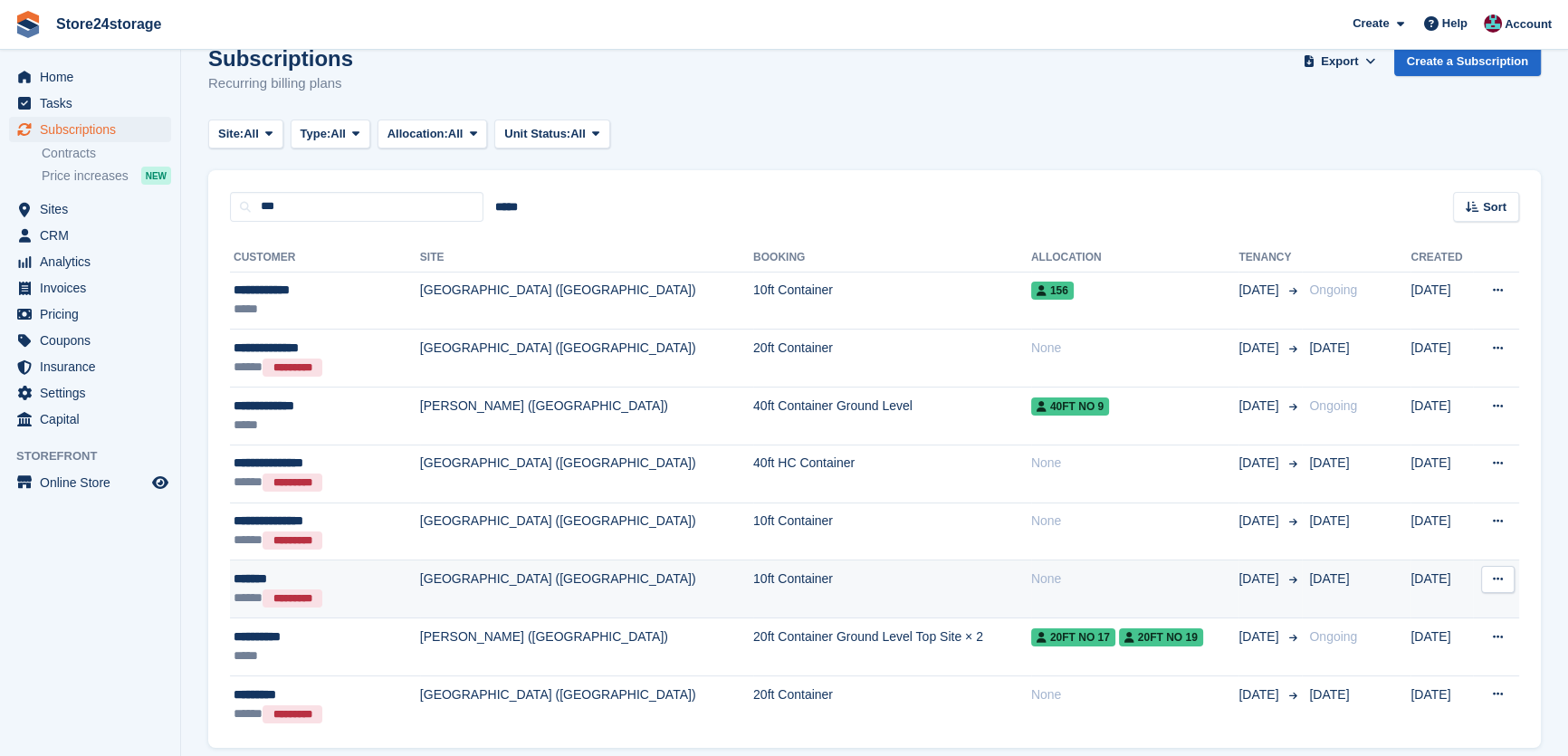
scroll to position [98, 0]
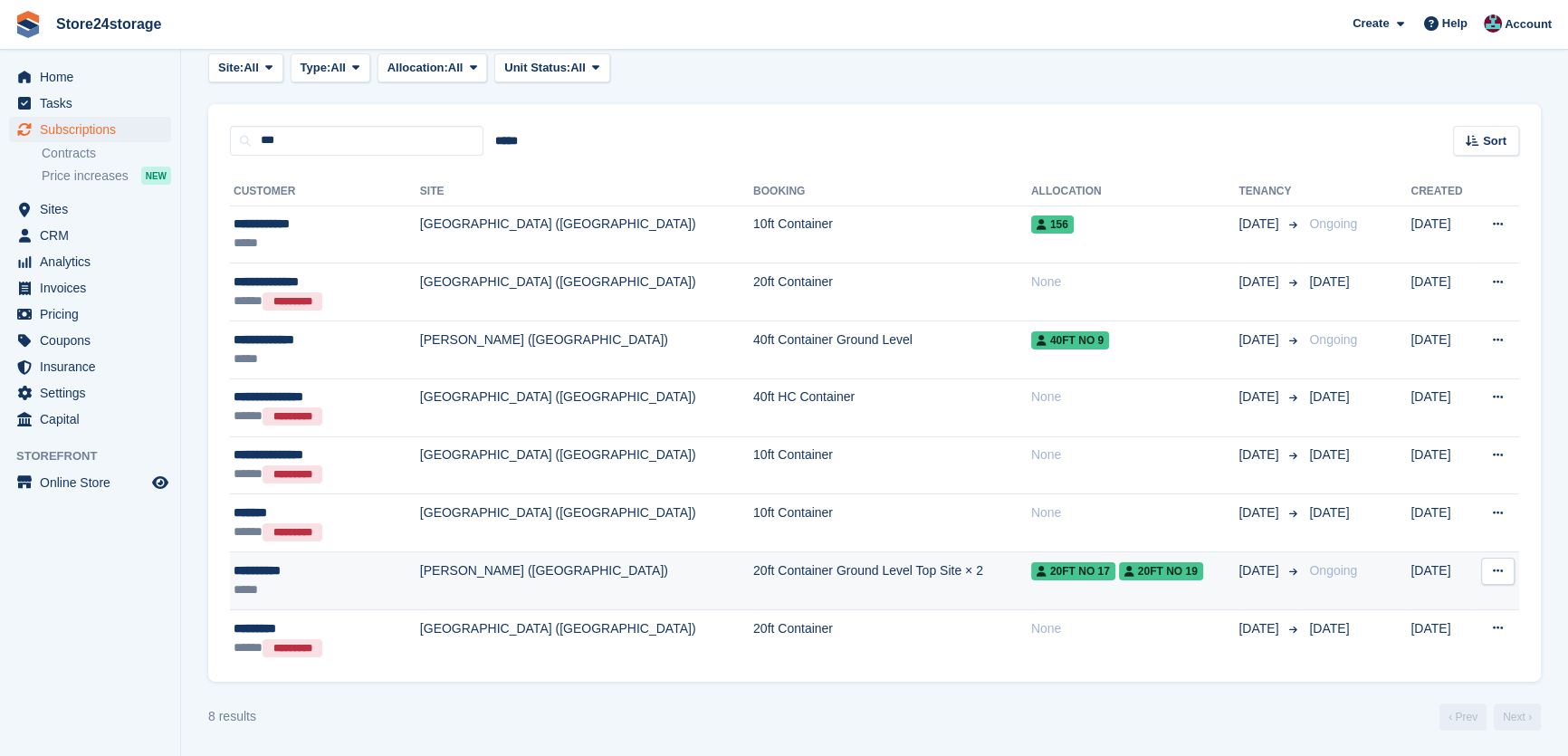
click at [321, 575] on div "**********" at bounding box center [310, 571] width 154 height 19
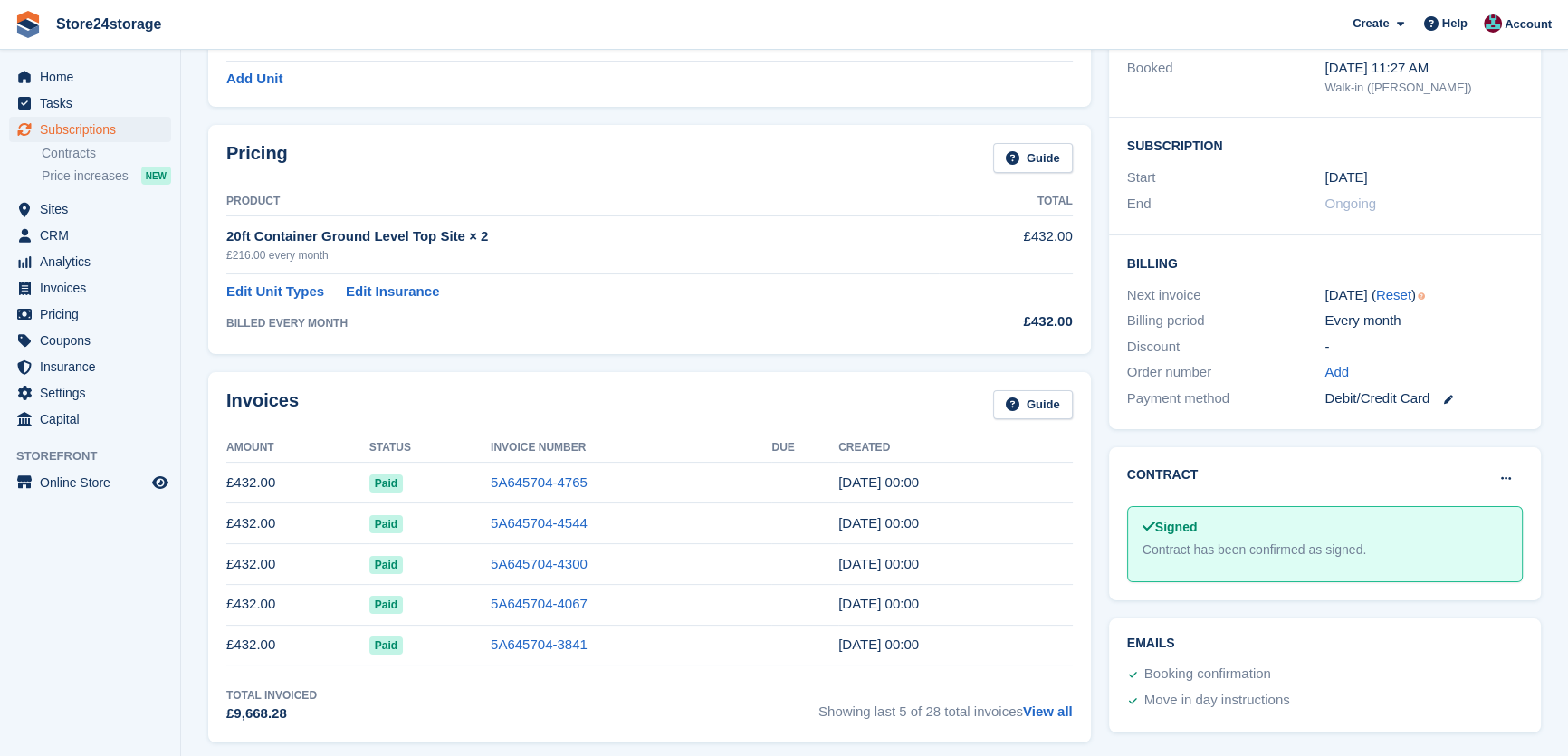
scroll to position [274, 0]
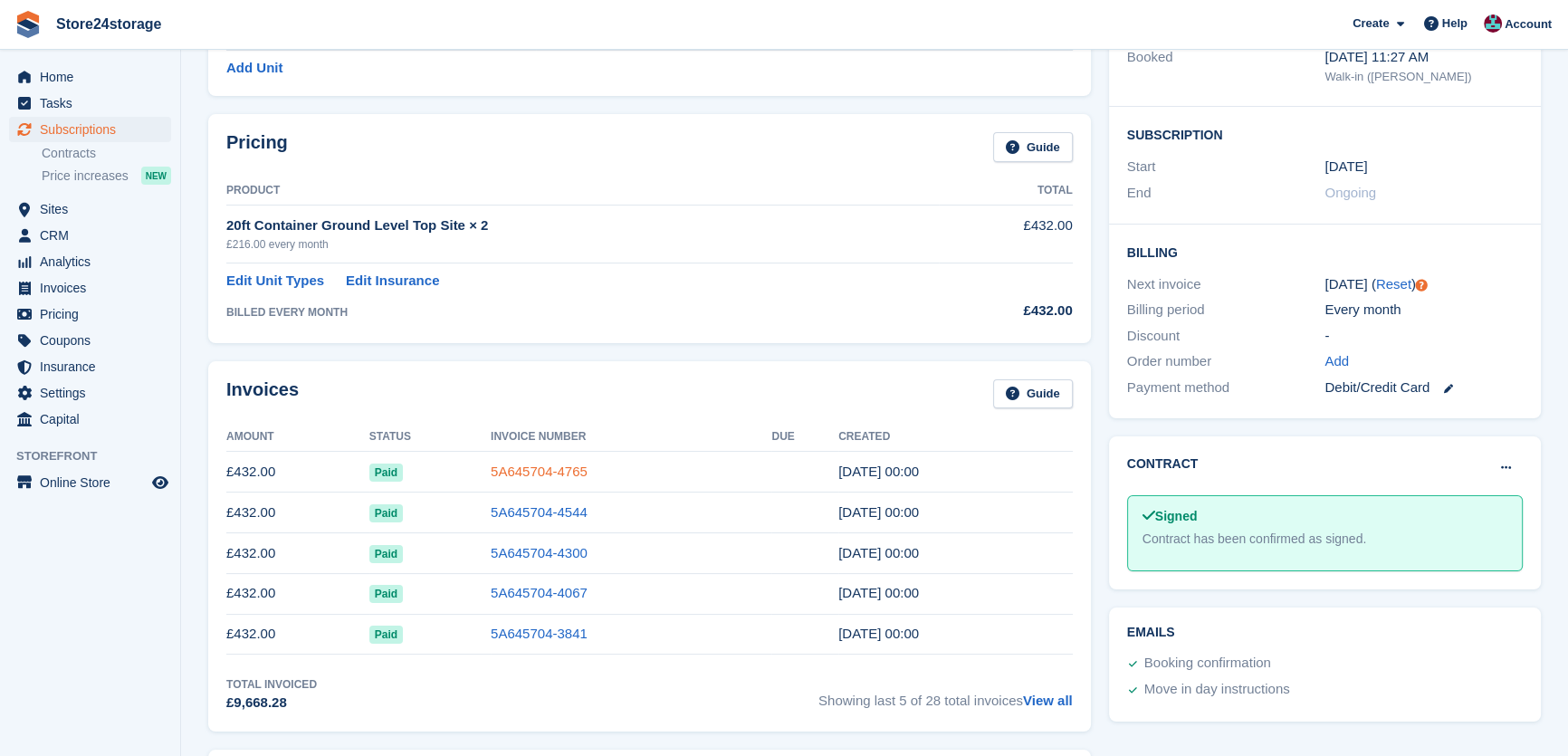
click at [525, 469] on link "5A645704-4765" at bounding box center [539, 472] width 97 height 16
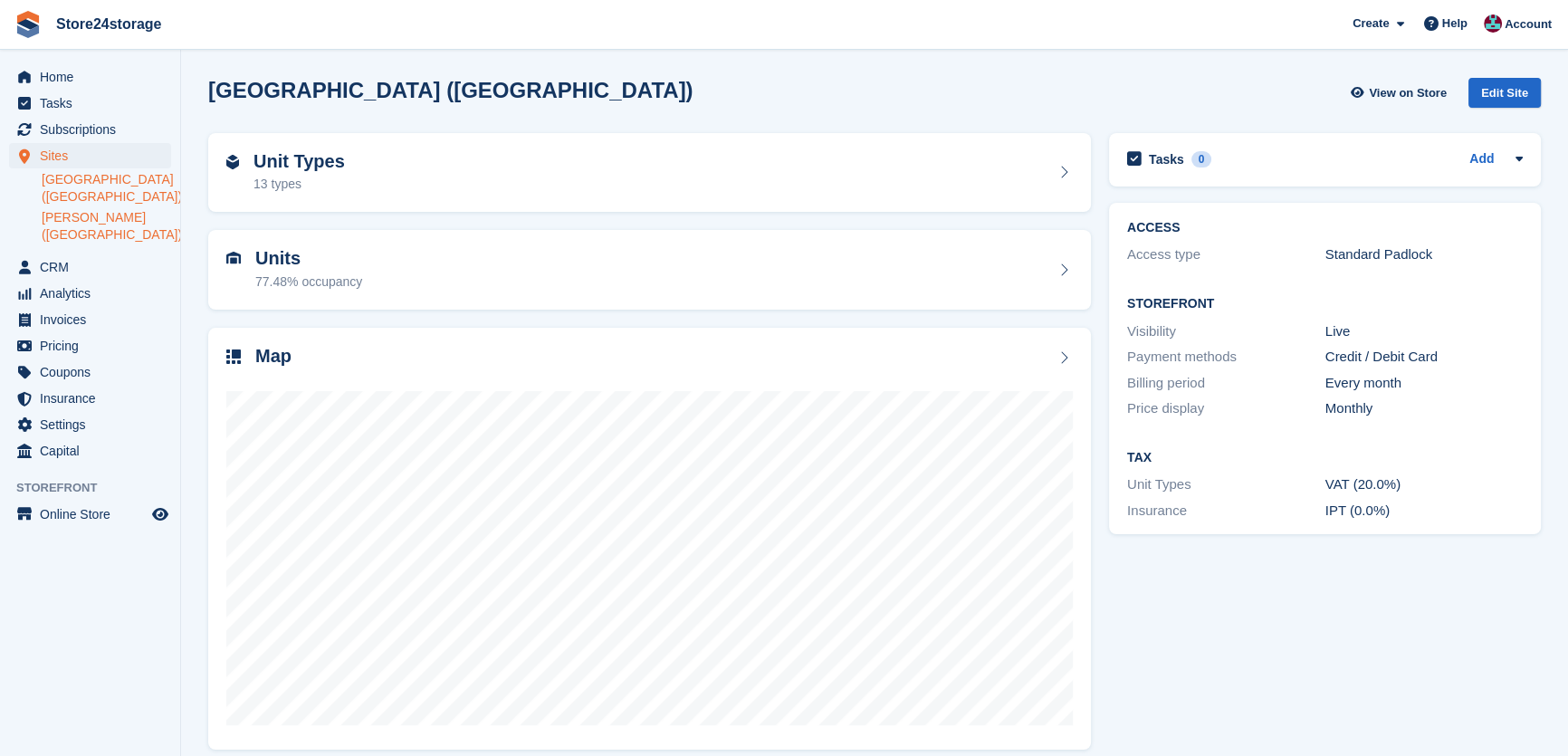
click at [68, 227] on link "[PERSON_NAME] ([GEOGRAPHIC_DATA])" at bounding box center [106, 226] width 130 height 35
click at [406, 366] on div "Map" at bounding box center [649, 358] width 847 height 25
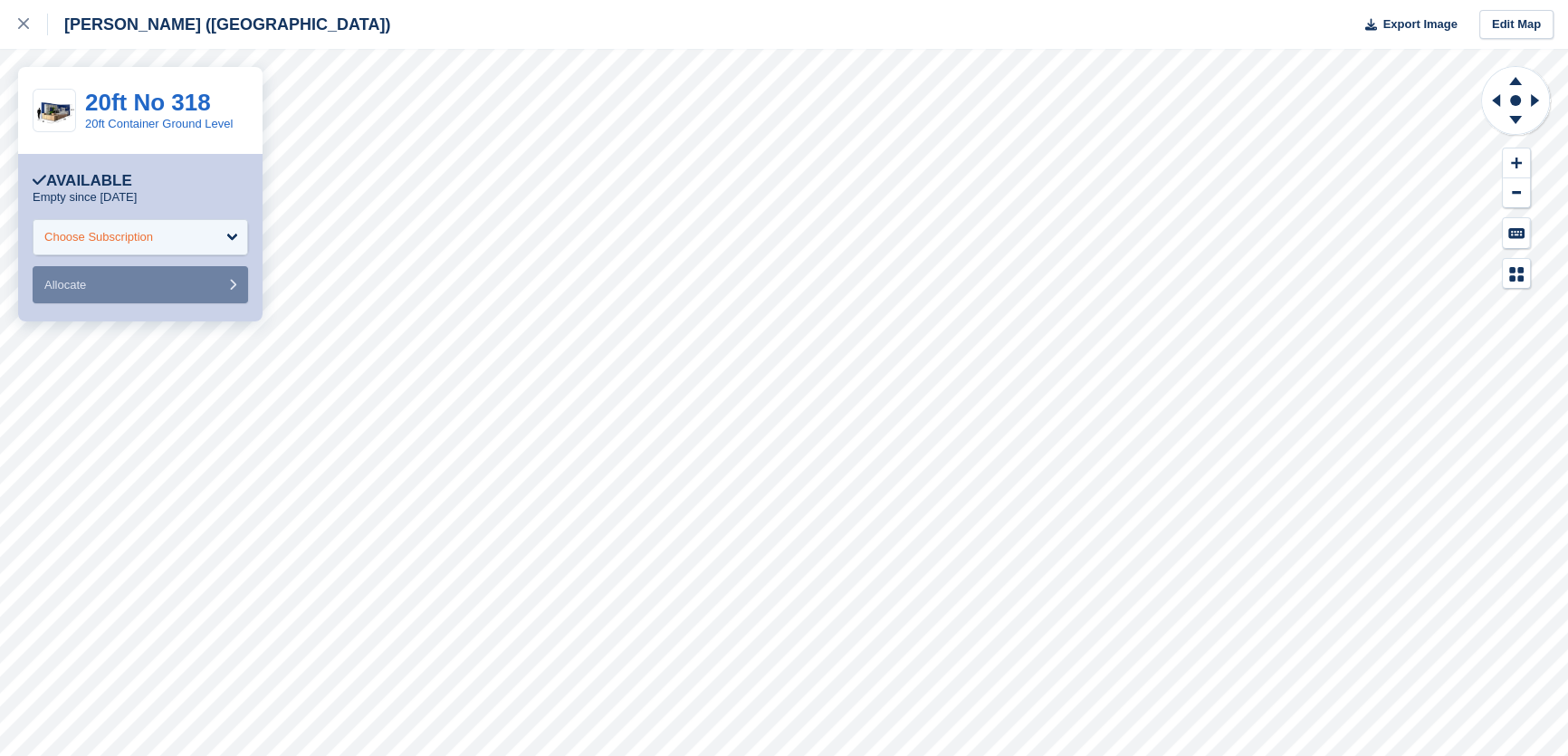
click at [162, 229] on div "Choose Subscription" at bounding box center [141, 237] width 216 height 37
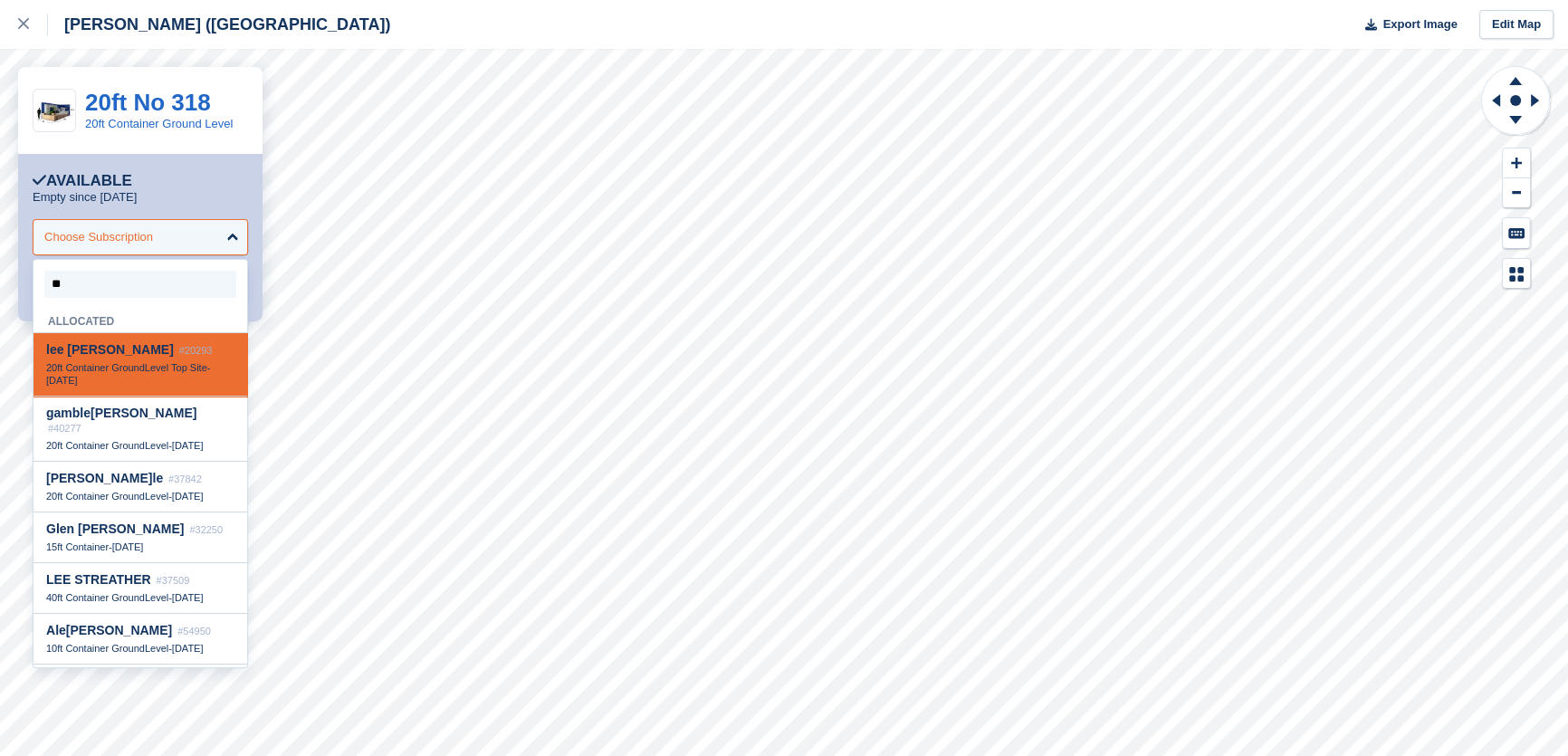
type input "***"
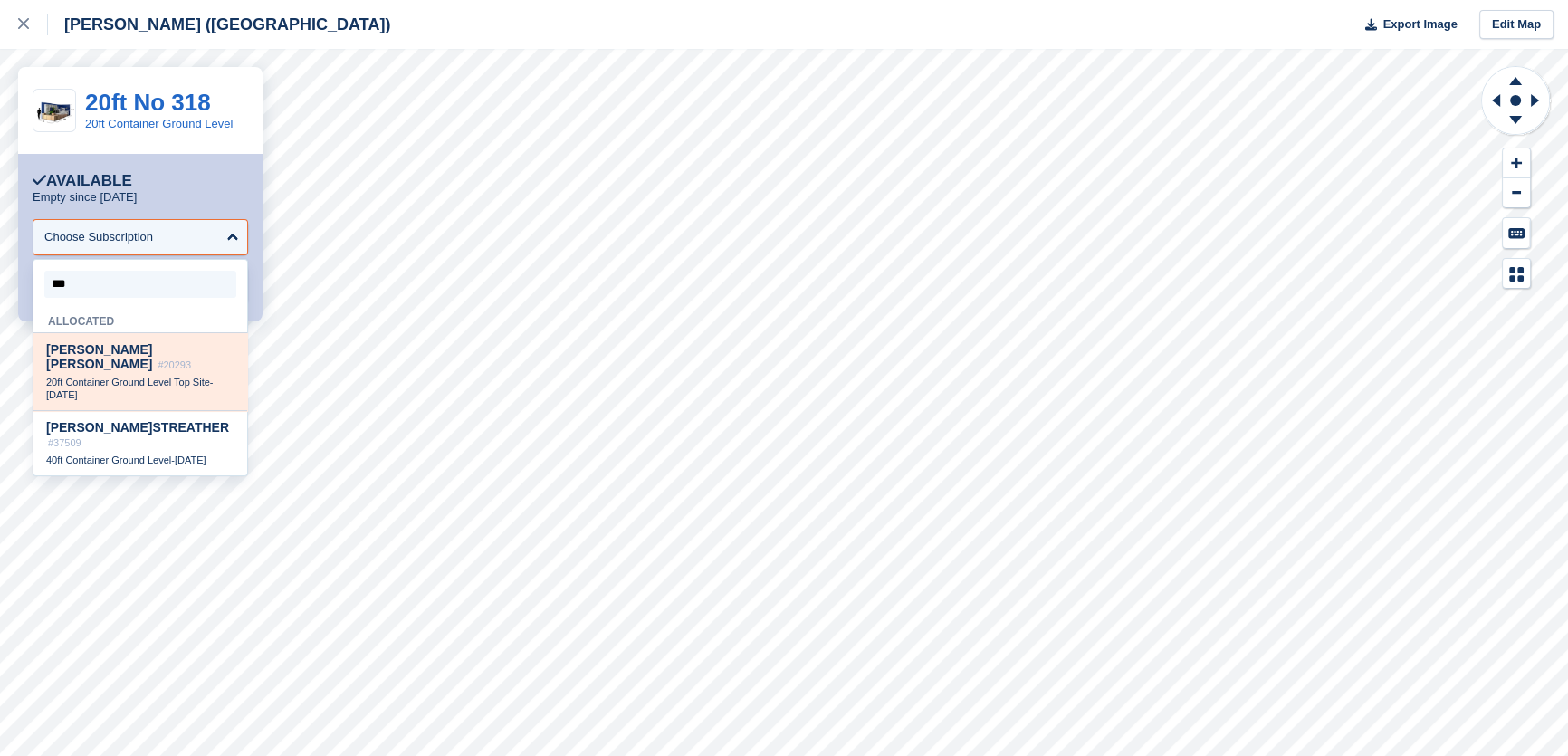
click at [157, 360] on span "#20293" at bounding box center [174, 365] width 34 height 11
select select "*****"
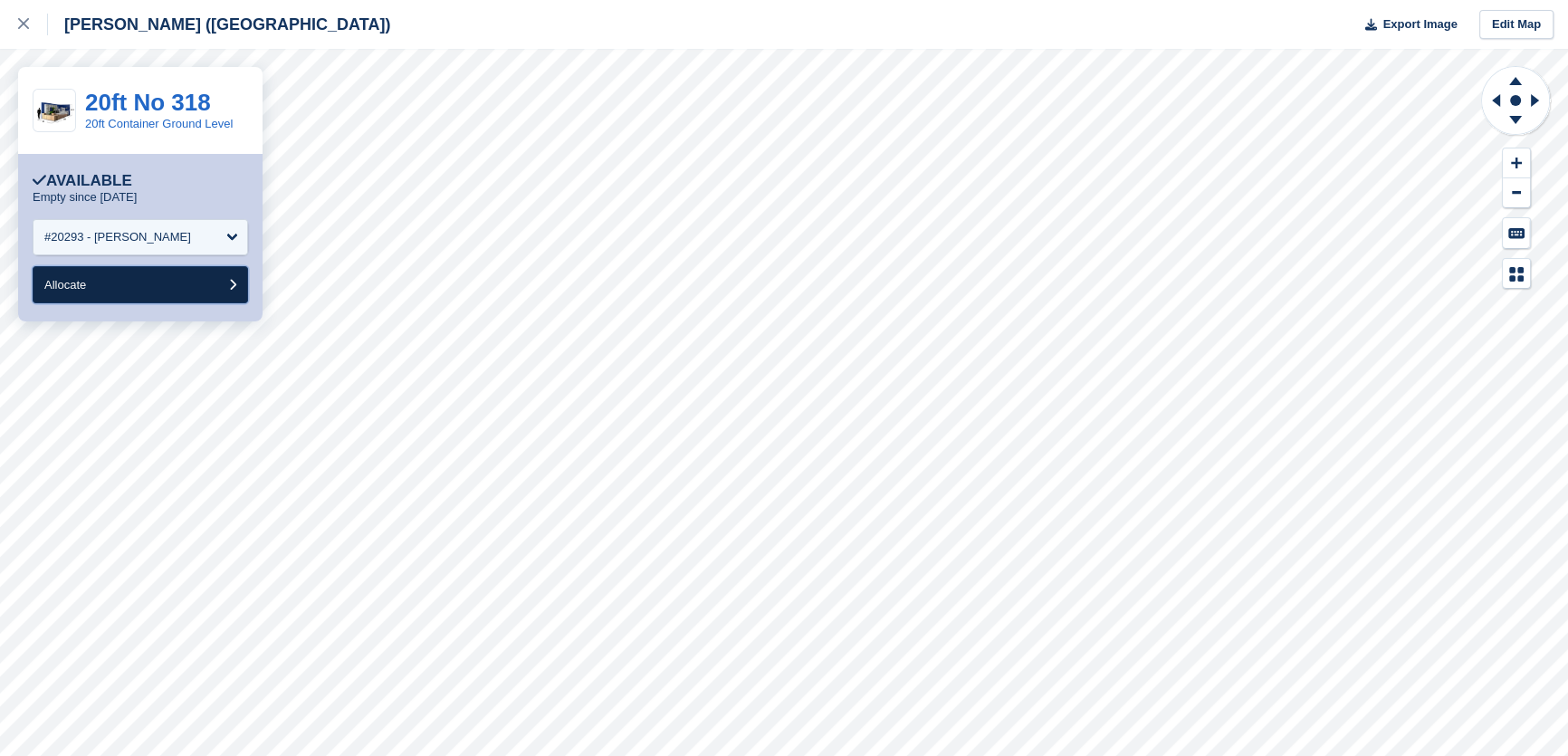
click at [111, 277] on button "Allocate" at bounding box center [141, 284] width 216 height 37
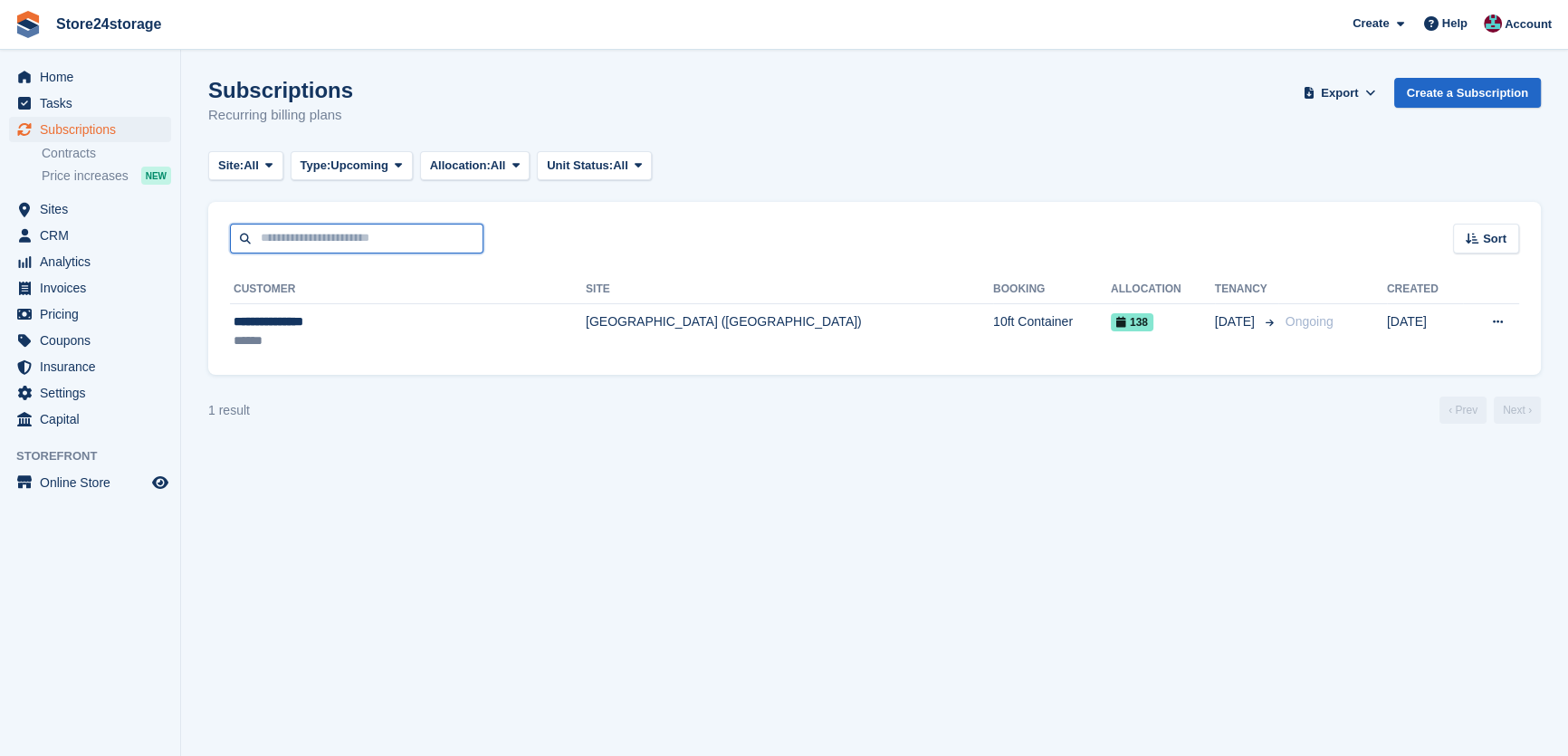
drag, startPoint x: 307, startPoint y: 236, endPoint x: 293, endPoint y: 236, distance: 14.0
click at [307, 236] on input "text" at bounding box center [357, 239] width 254 height 30
click at [68, 212] on span "Sites" at bounding box center [94, 209] width 109 height 26
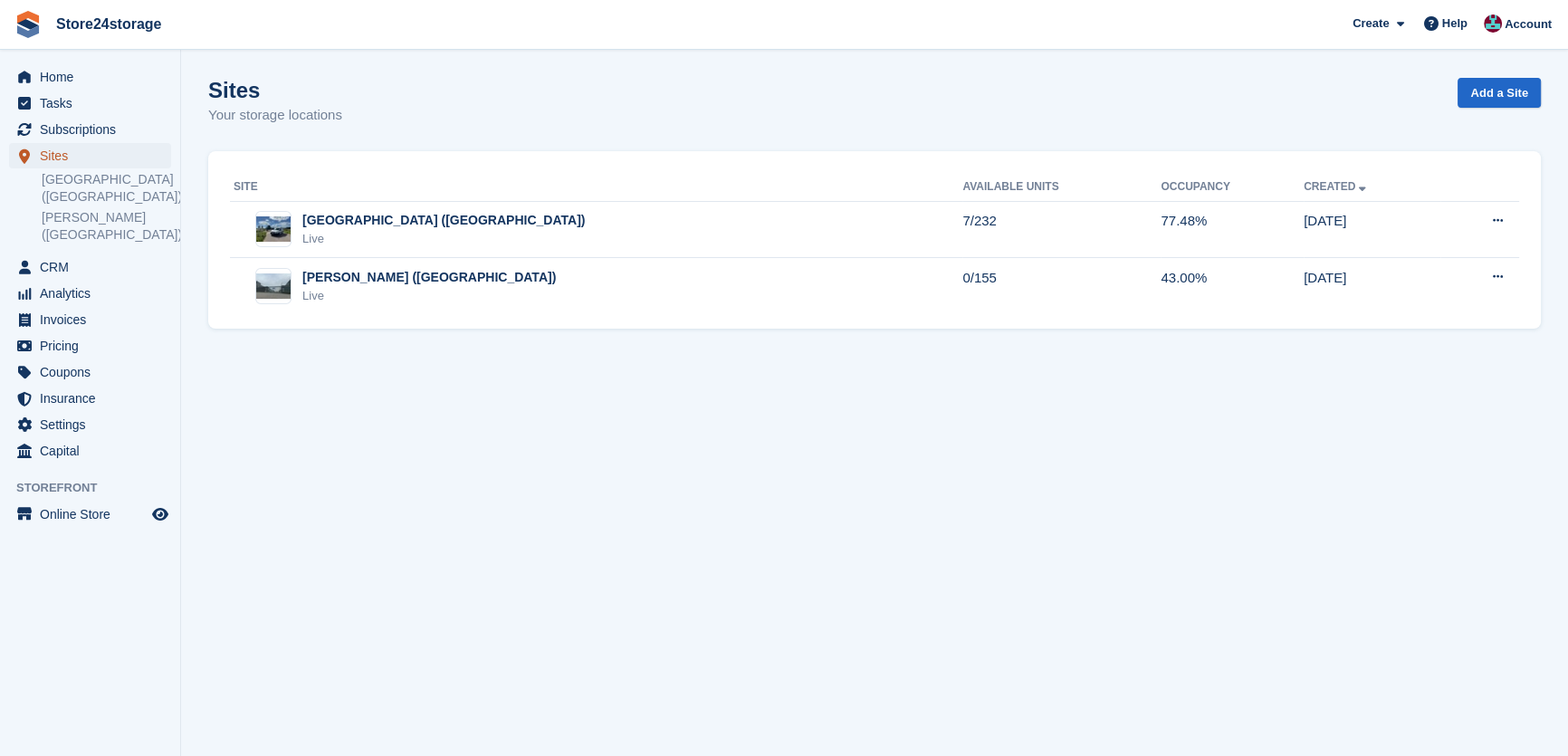
click at [100, 143] on span "Sites" at bounding box center [94, 156] width 109 height 26
click at [103, 133] on span "Subscriptions" at bounding box center [94, 130] width 109 height 26
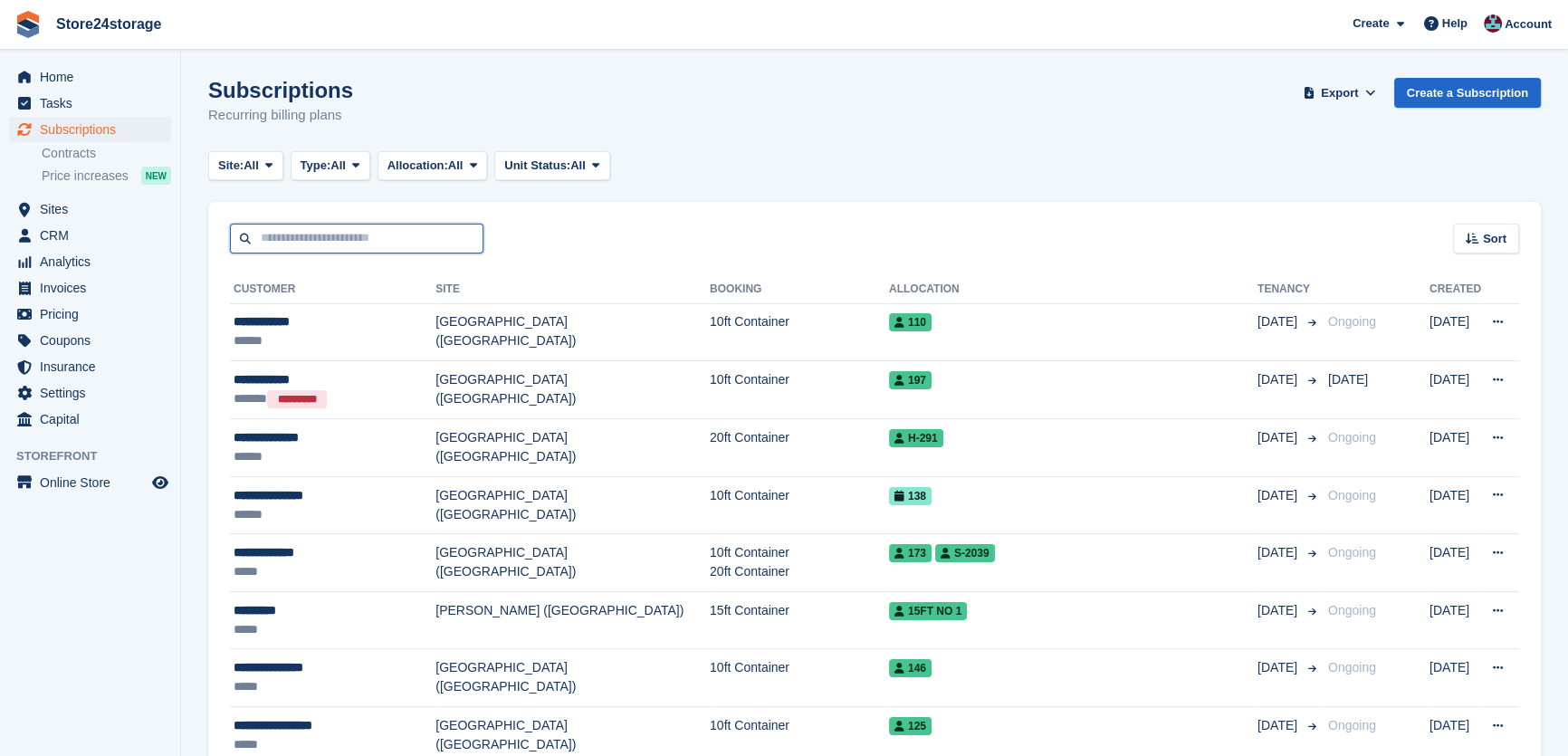
click at [302, 233] on input "text" at bounding box center [357, 239] width 254 height 30
type input "***"
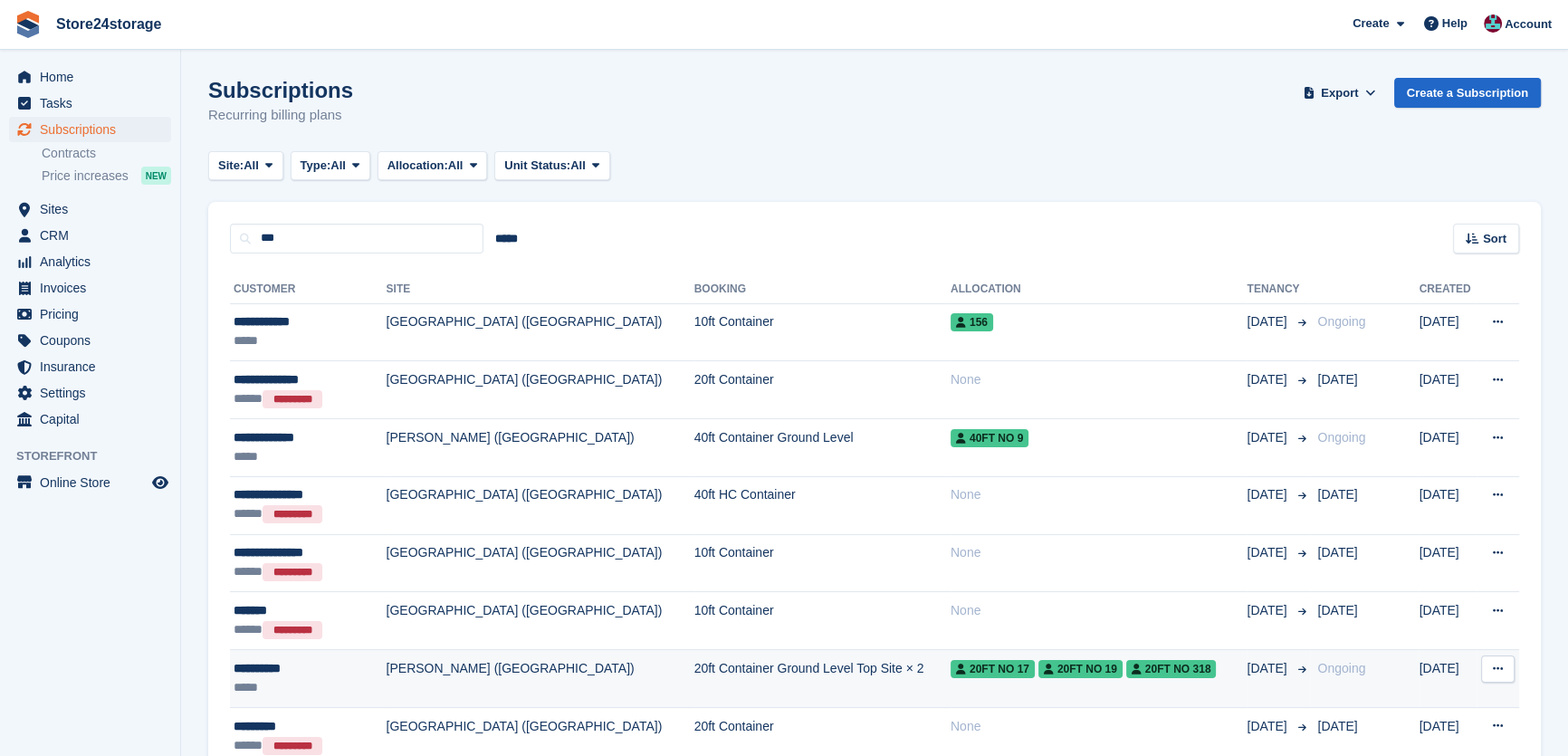
click at [303, 667] on div "**********" at bounding box center [302, 668] width 137 height 19
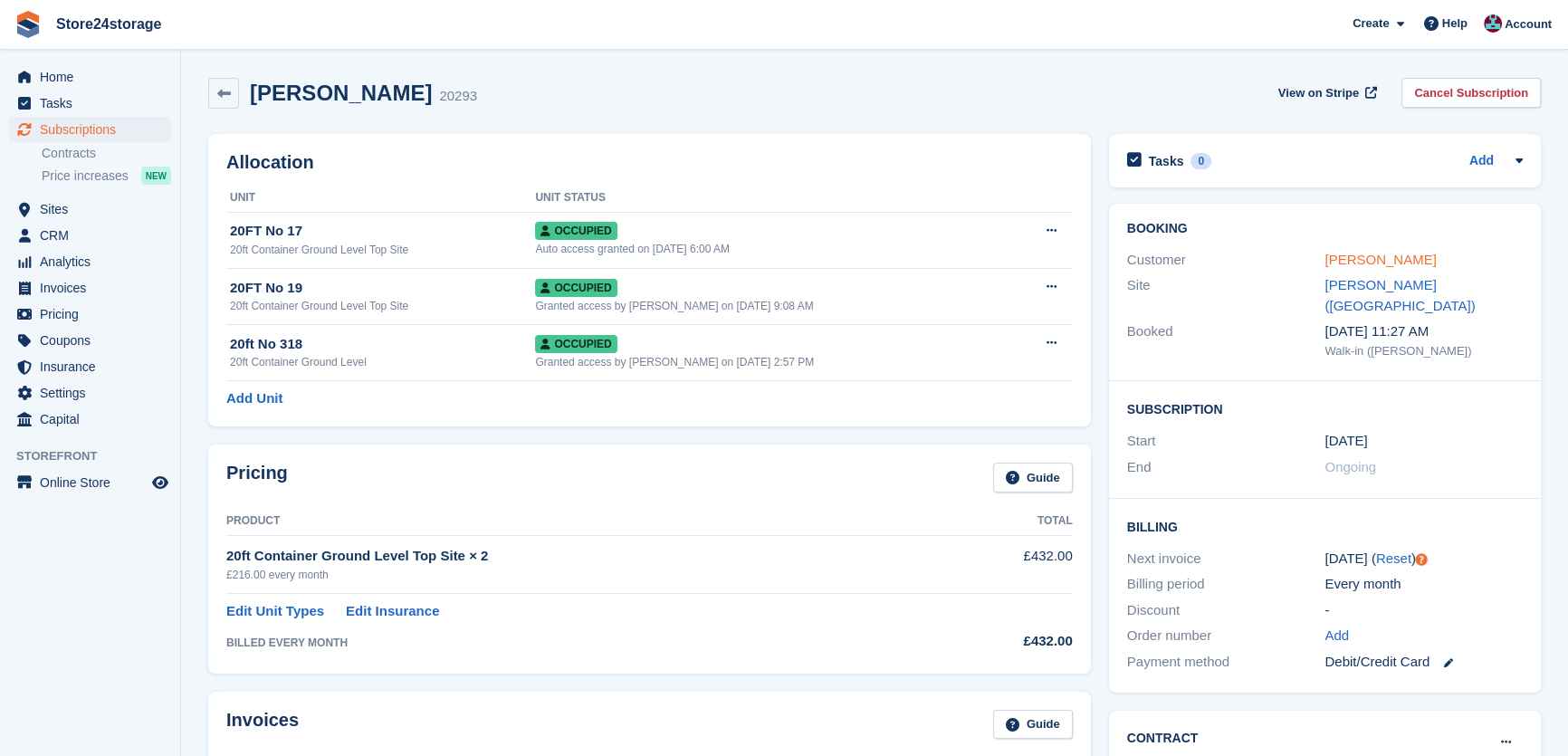
click at [1357, 262] on link "[PERSON_NAME]" at bounding box center [1380, 260] width 111 height 16
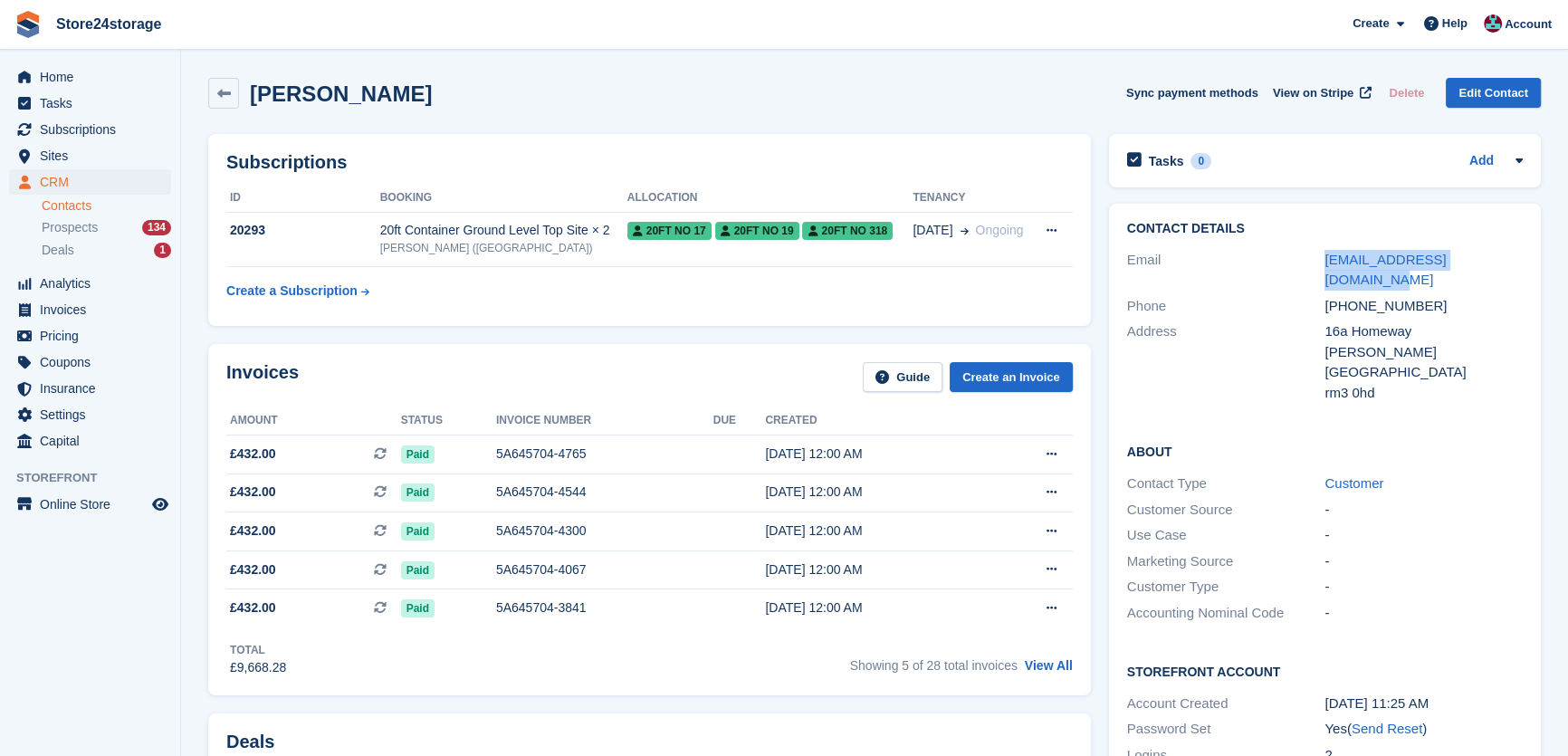
drag, startPoint x: 1411, startPoint y: 263, endPoint x: 1321, endPoint y: 259, distance: 90.1
click at [1321, 259] on div "Email leefoster@lacooling.co.uk" at bounding box center [1324, 270] width 395 height 47
copy div "leefoster@lacooling.co.uk"
click at [608, 459] on div "5A645704-4765" at bounding box center [604, 454] width 217 height 19
click at [1052, 457] on icon at bounding box center [1052, 454] width 10 height 12
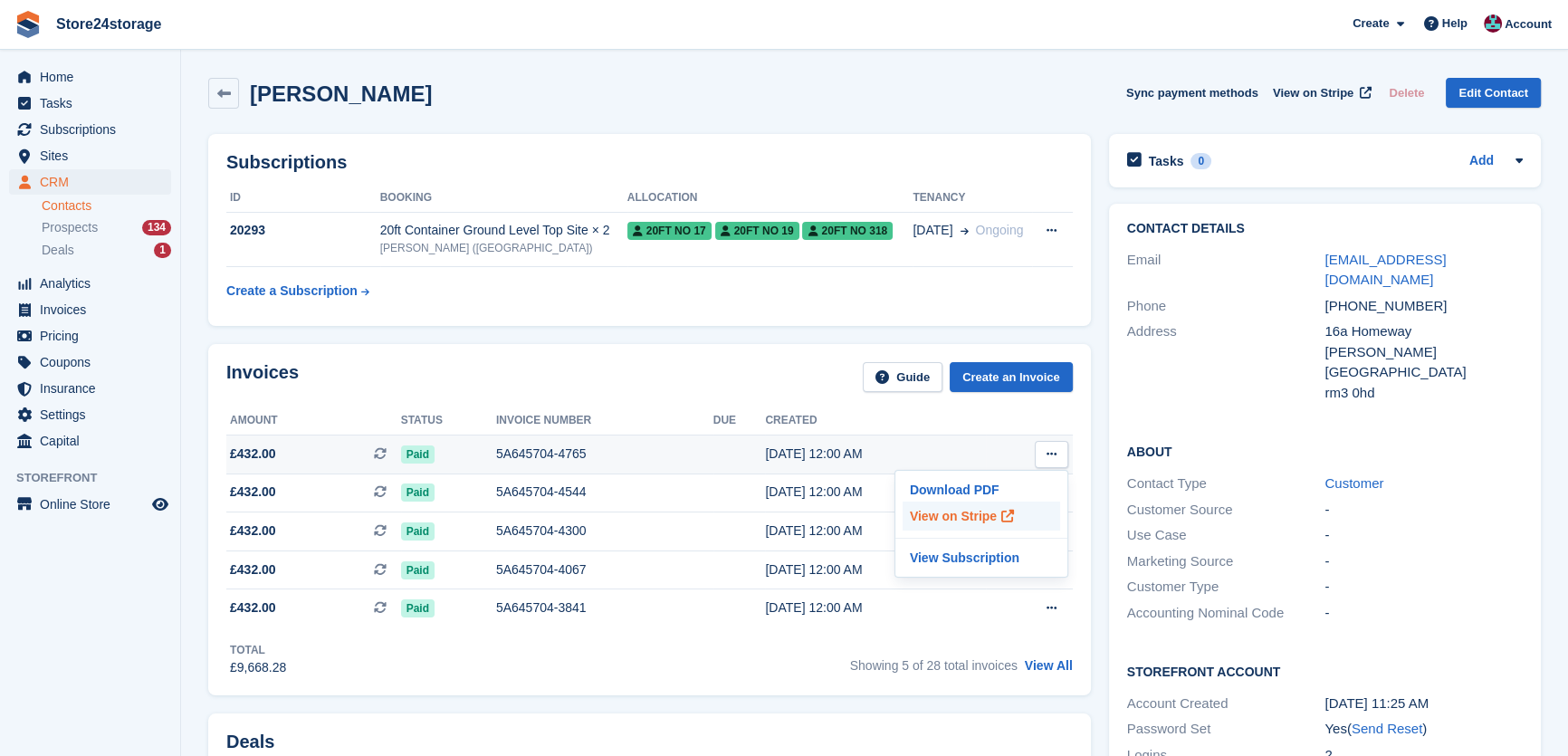
click at [969, 514] on p "View on Stripe" at bounding box center [981, 515] width 157 height 29
click at [1474, 447] on div "About Contact Type Customer Customer Source - Use Case - Marketing Source - Cus…" at bounding box center [1325, 534] width 432 height 220
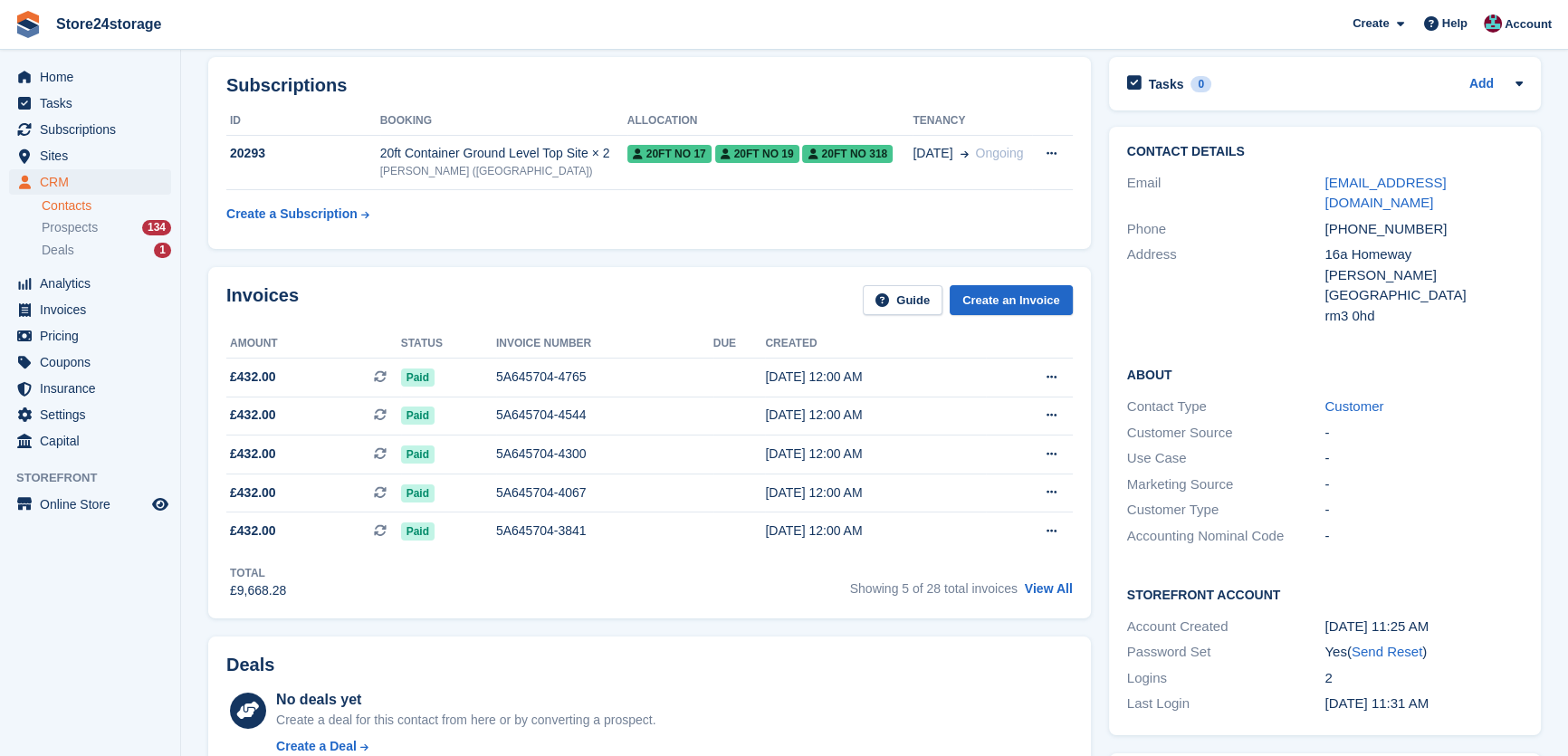
scroll to position [81, 0]
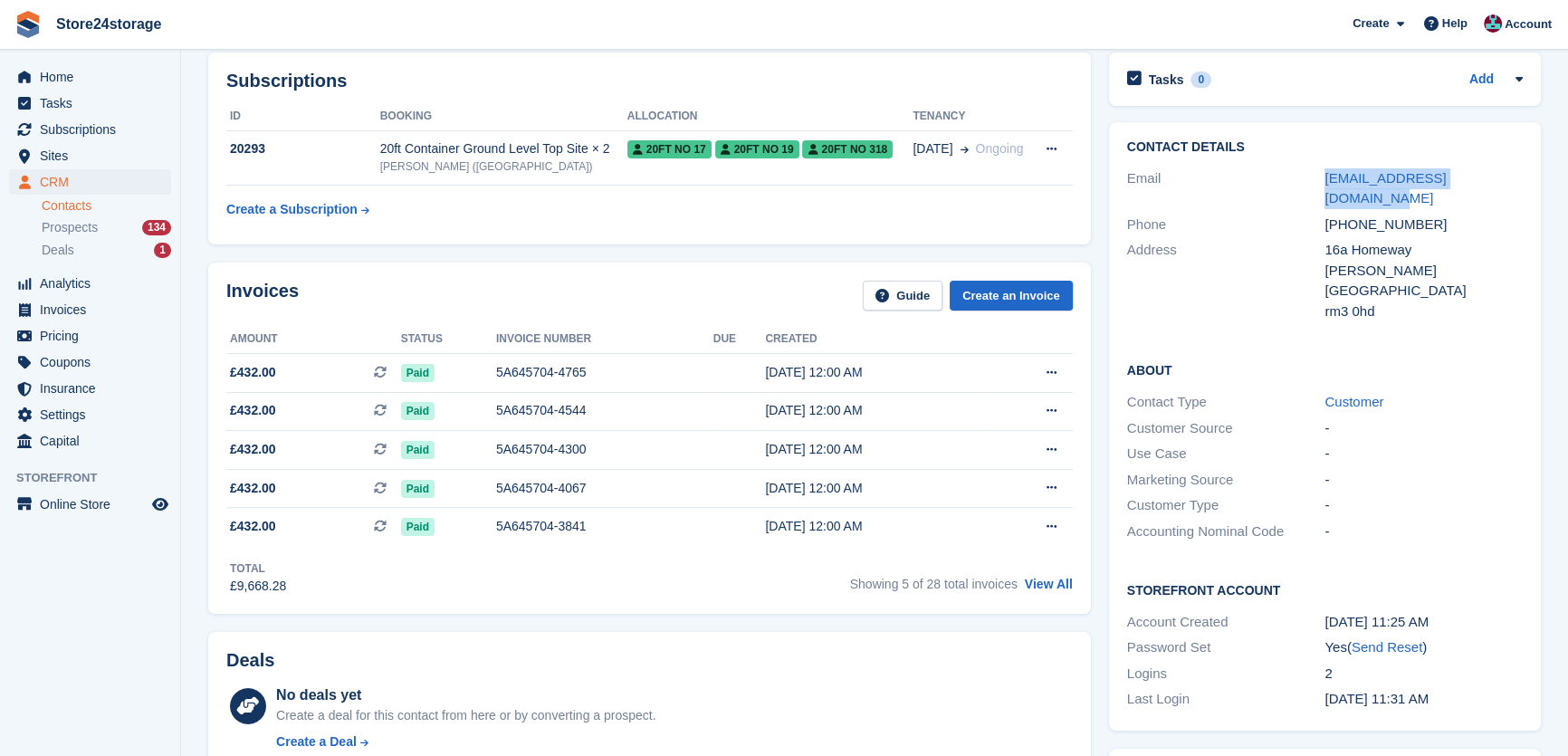
drag, startPoint x: 1489, startPoint y: 176, endPoint x: 1318, endPoint y: 175, distance: 171.0
click at [1318, 175] on div "Email leefoster@lacooling.co.uk" at bounding box center [1324, 188] width 395 height 47
copy div "[EMAIL_ADDRESS][DOMAIN_NAME]"
click at [91, 151] on span "Sites" at bounding box center [94, 156] width 109 height 26
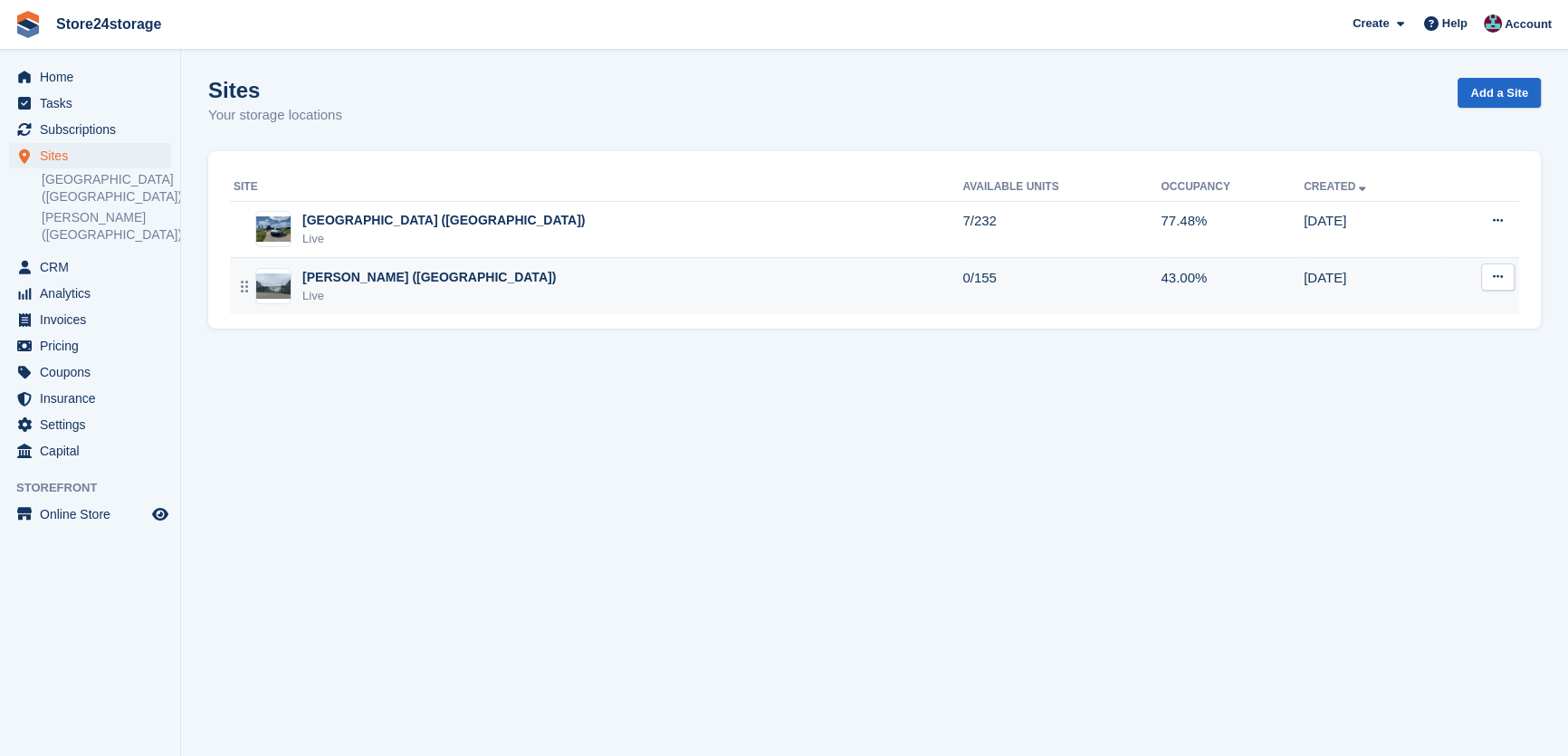
click at [319, 291] on div "Live" at bounding box center [429, 296] width 254 height 18
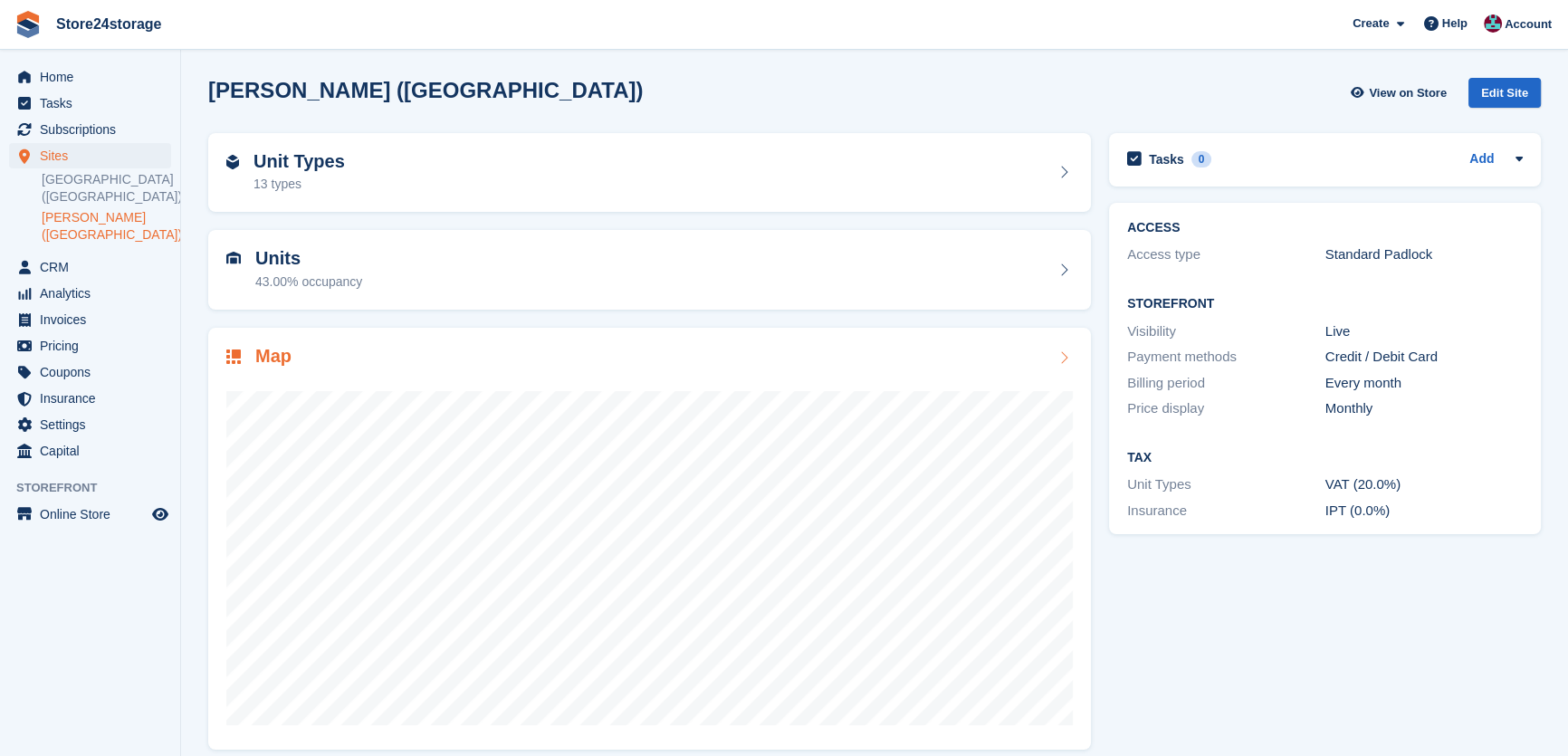
click at [380, 370] on div at bounding box center [649, 551] width 847 height 363
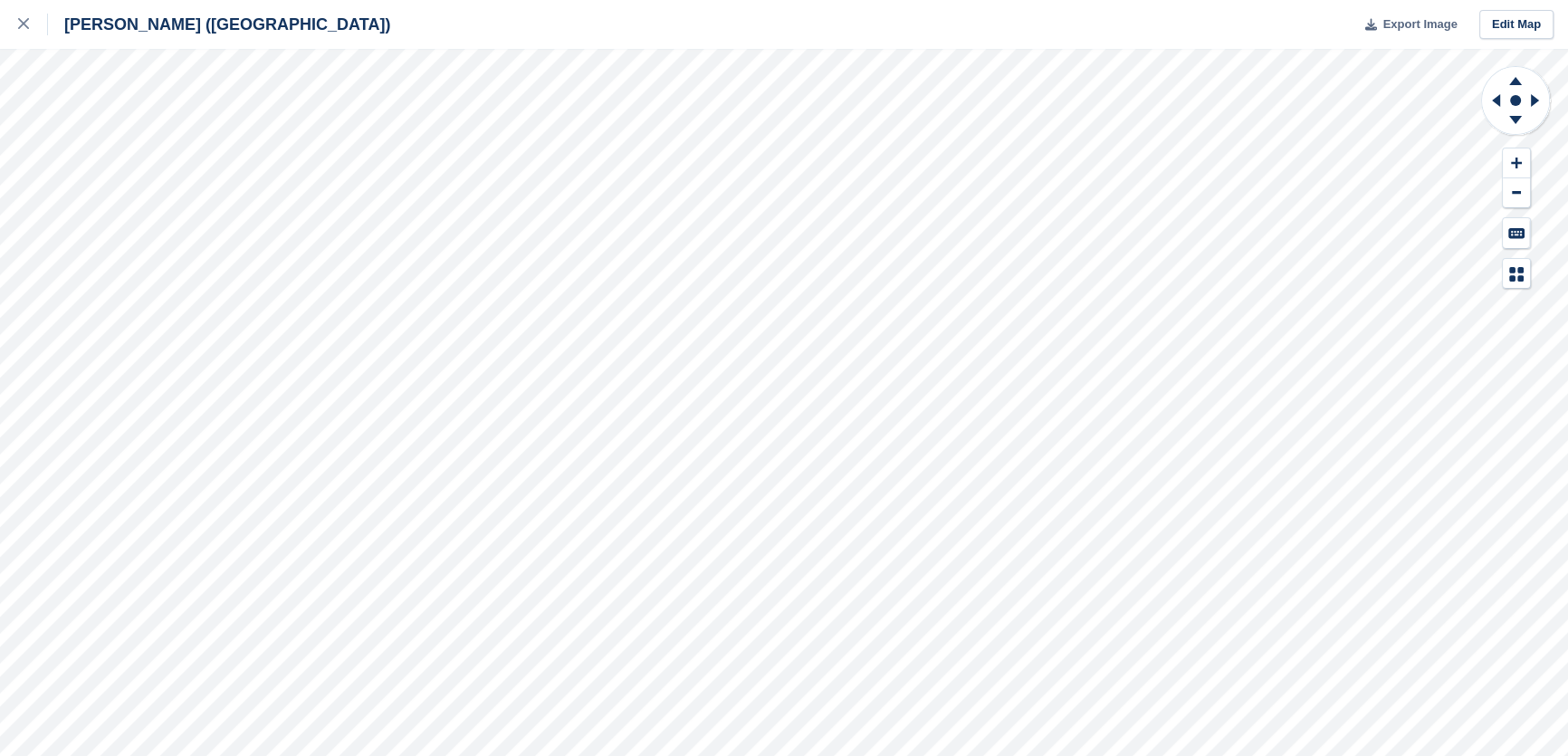
click at [1410, 39] on button "Export Image" at bounding box center [1406, 25] width 103 height 30
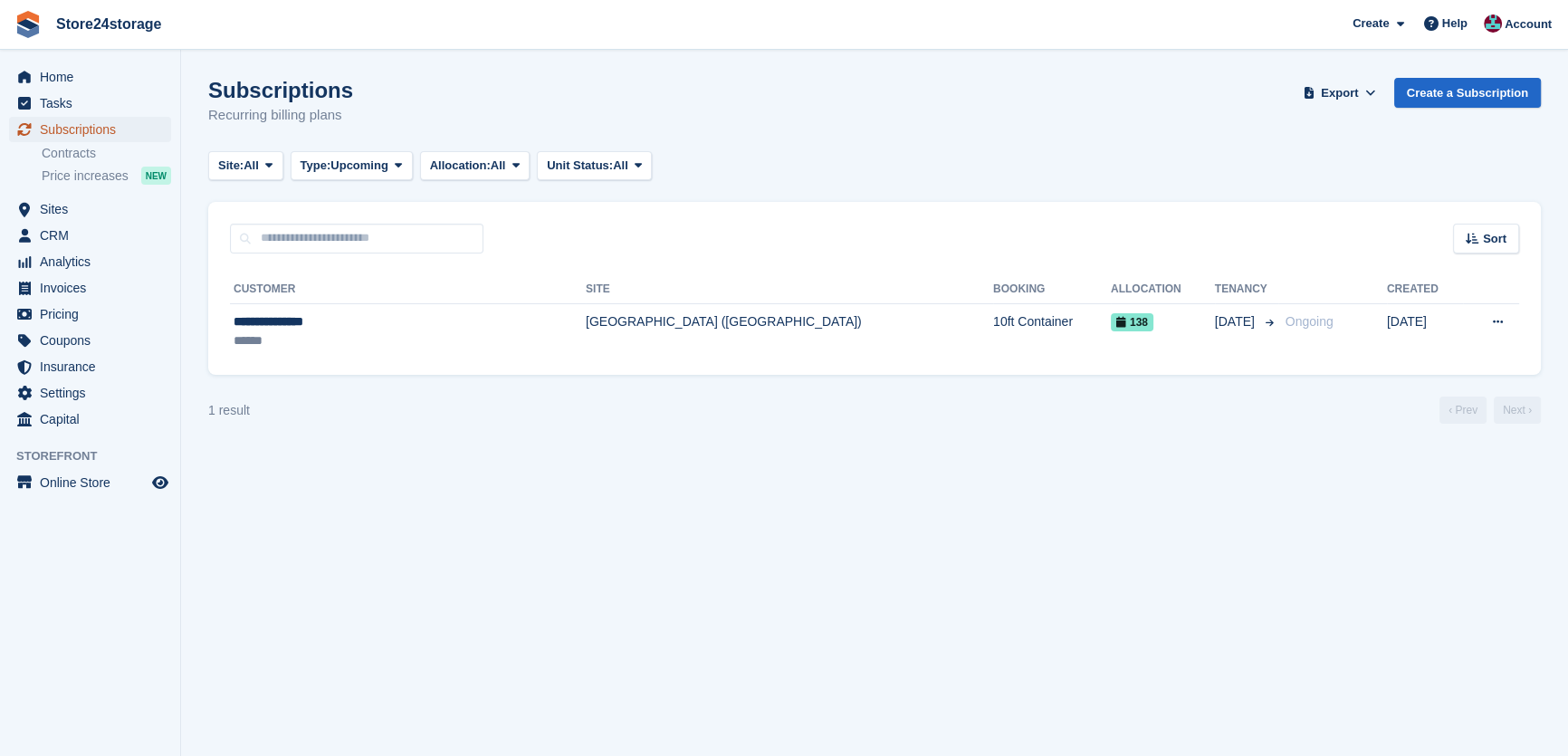
click at [132, 129] on span "Subscriptions" at bounding box center [94, 130] width 109 height 26
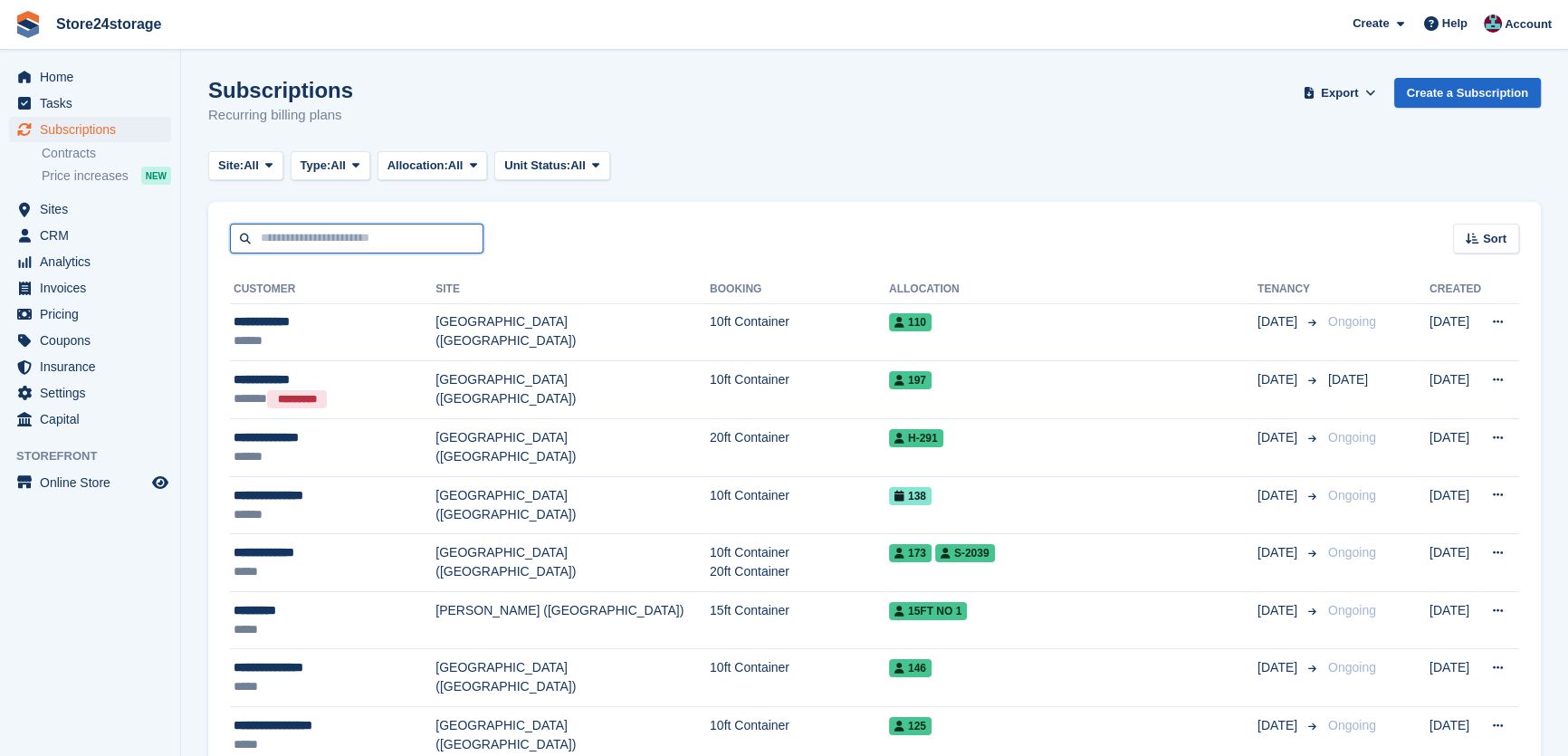
click at [343, 235] on input "text" at bounding box center [357, 239] width 254 height 30
type input "***"
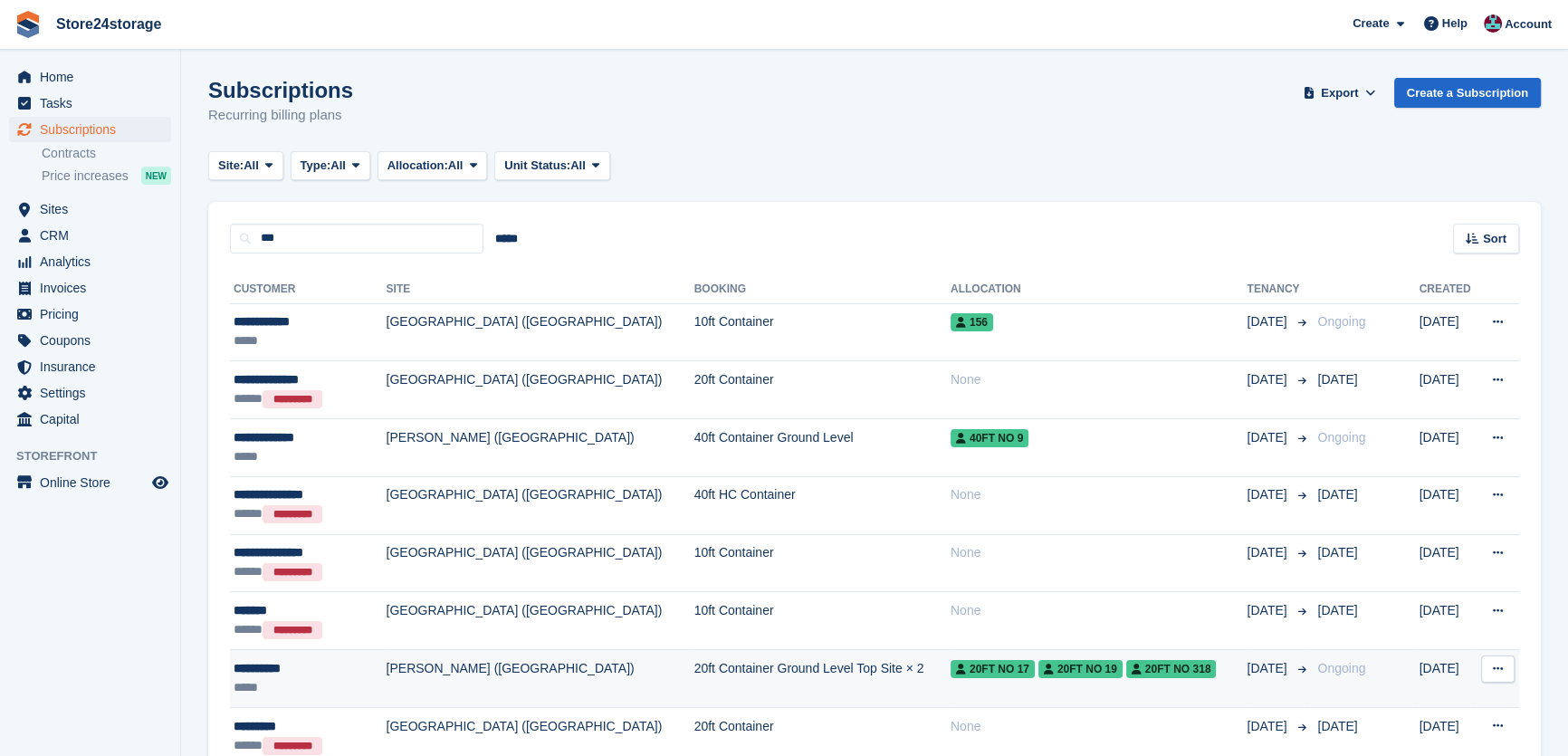
click at [304, 675] on div "**********" at bounding box center [302, 668] width 137 height 19
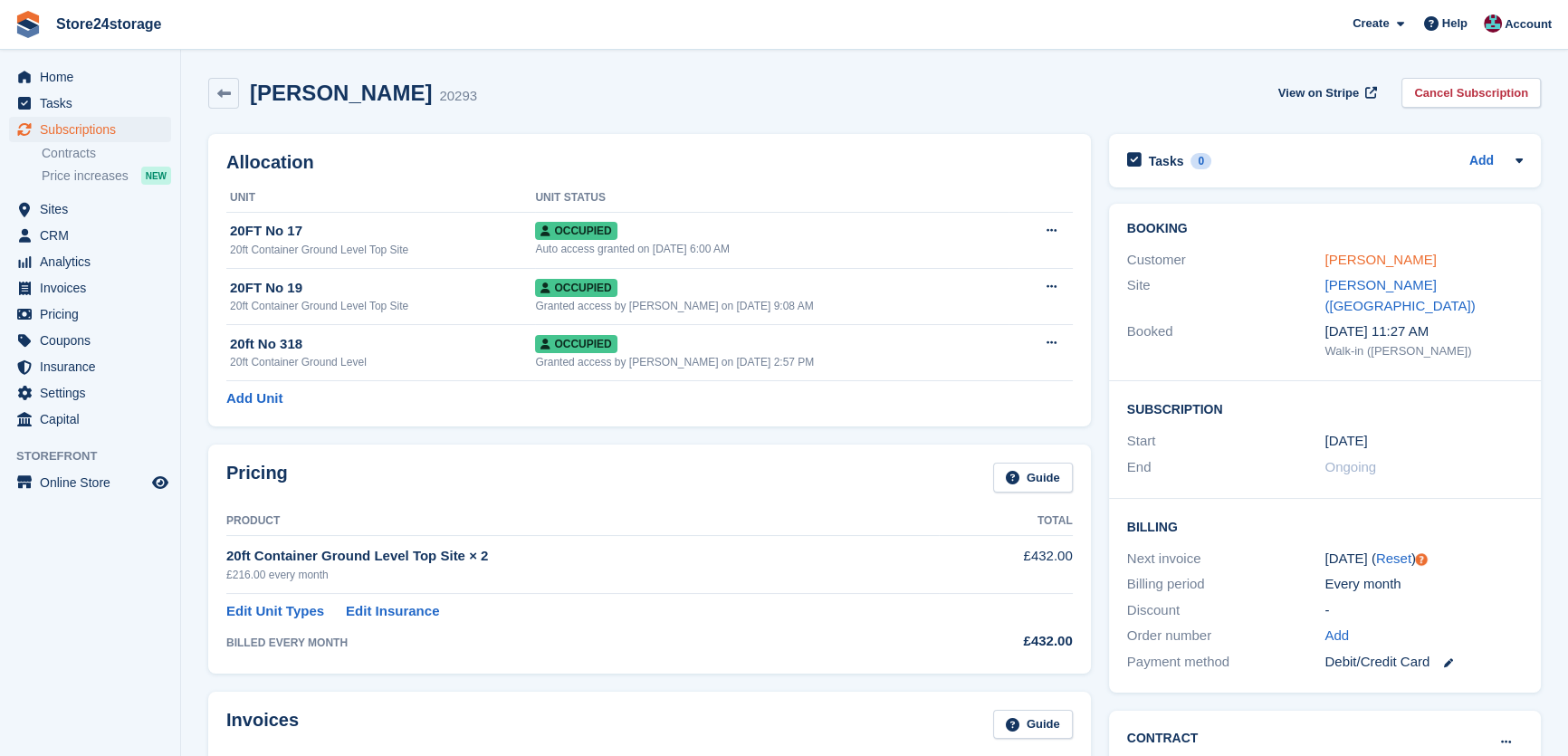
click at [1333, 254] on link "[PERSON_NAME]" at bounding box center [1380, 260] width 111 height 16
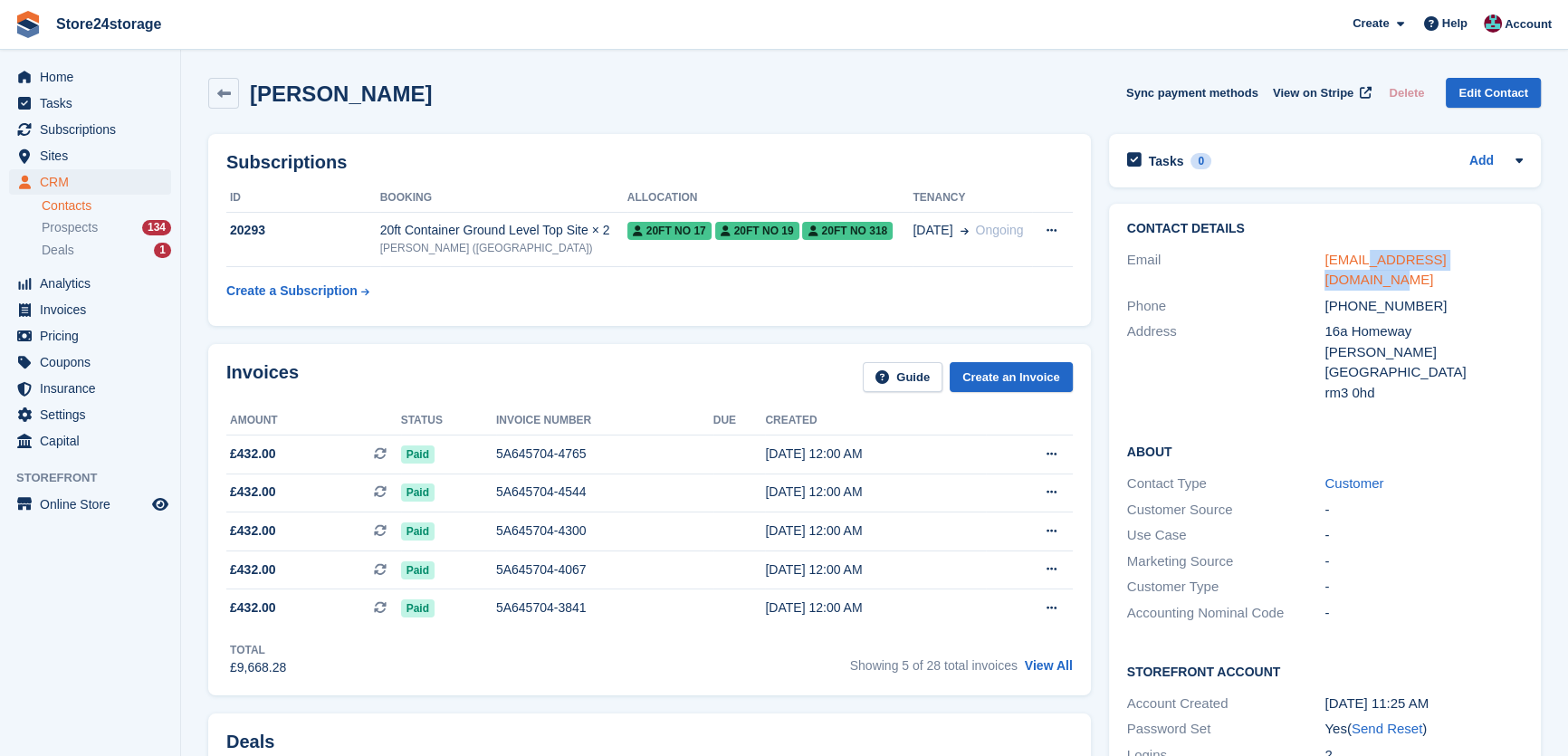
drag, startPoint x: 1484, startPoint y: 264, endPoint x: 1358, endPoint y: 261, distance: 126.0
click at [1358, 261] on div "[EMAIL_ADDRESS][DOMAIN_NAME]" at bounding box center [1423, 270] width 198 height 41
click at [324, 90] on h2 "[PERSON_NAME]" at bounding box center [341, 93] width 182 height 25
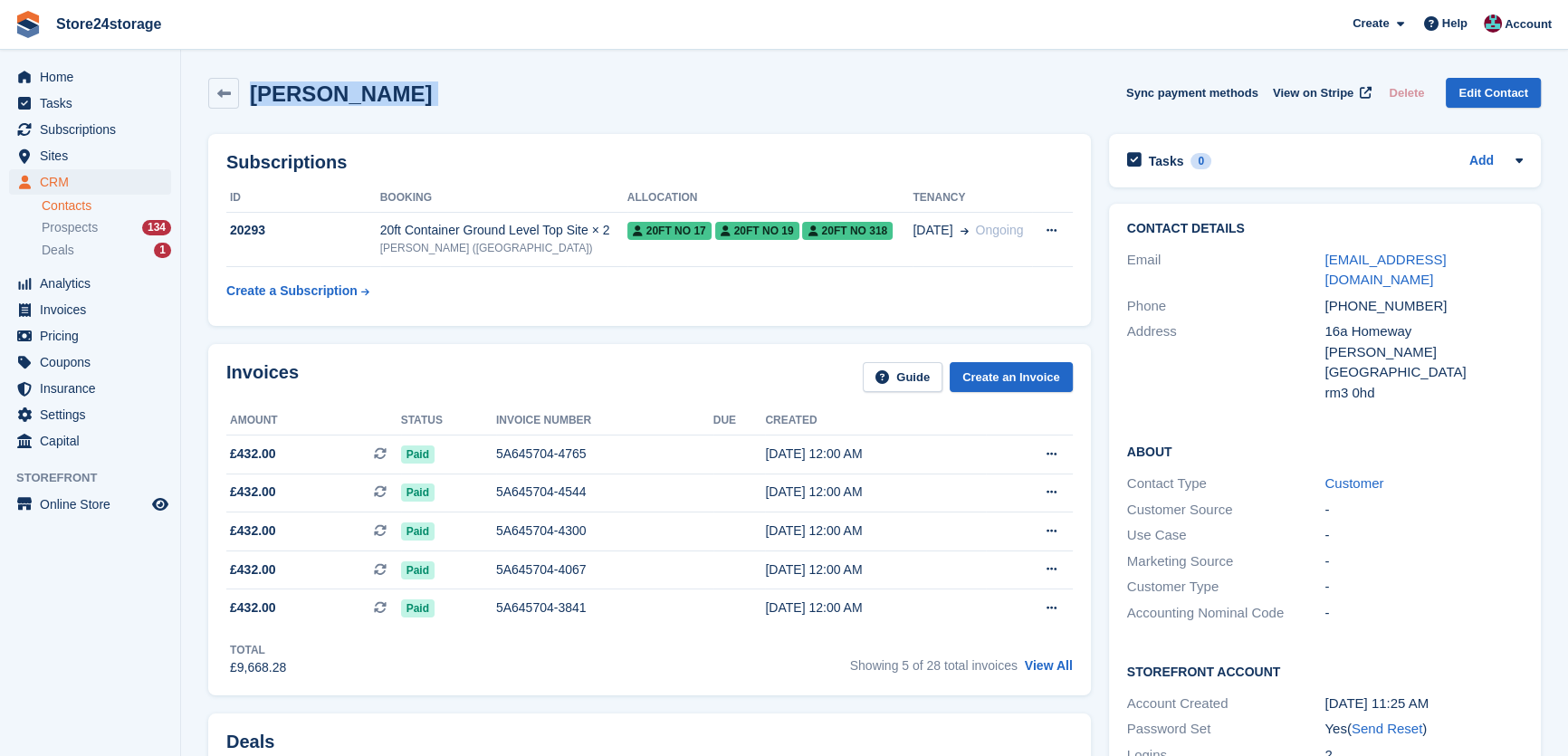
copy div "[PERSON_NAME] Sync payment methods View on Stripe Delete Edit Contact"
drag, startPoint x: 1425, startPoint y: 285, endPoint x: 1371, endPoint y: 288, distance: 54.1
click at [1349, 296] on div "[PHONE_NUMBER]" at bounding box center [1423, 306] width 198 height 21
copy div "7508057691"
